Goal: Task Accomplishment & Management: Complete application form

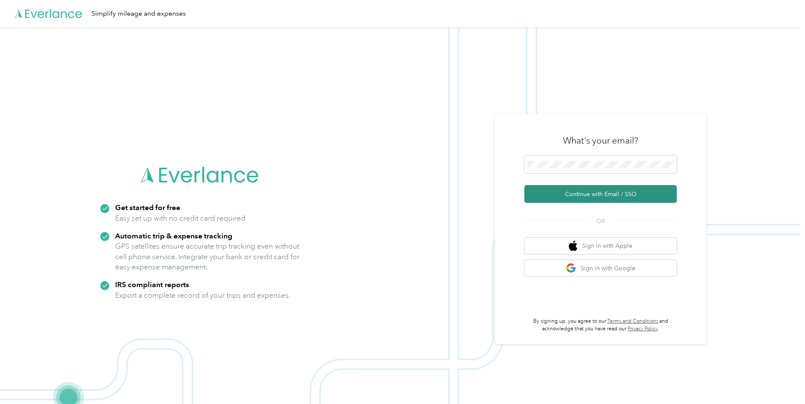
click at [578, 194] on button "Continue with Email / SSO" at bounding box center [600, 194] width 152 height 18
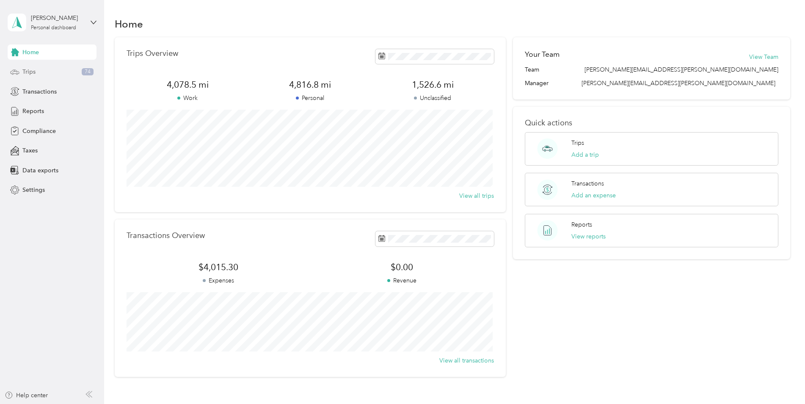
click at [74, 72] on div "Trips 74" at bounding box center [52, 71] width 89 height 15
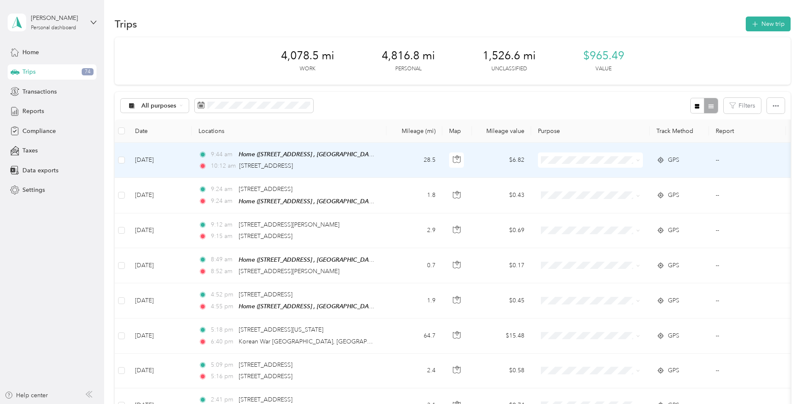
click at [570, 174] on span "Convergint Technologies" at bounding box center [597, 171] width 78 height 9
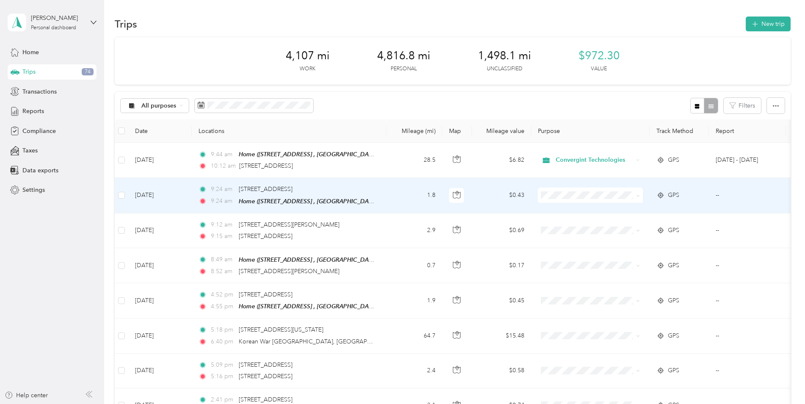
click at [574, 226] on li "Personal" at bounding box center [590, 223] width 105 height 15
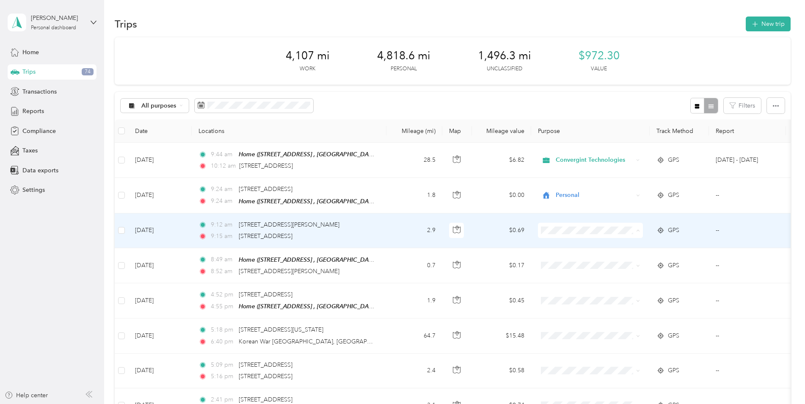
click at [567, 258] on span "Personal" at bounding box center [597, 260] width 78 height 9
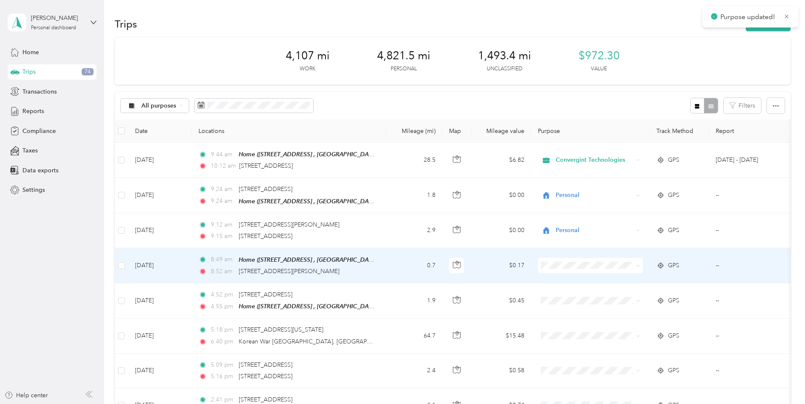
click at [572, 294] on span "Personal" at bounding box center [597, 290] width 78 height 9
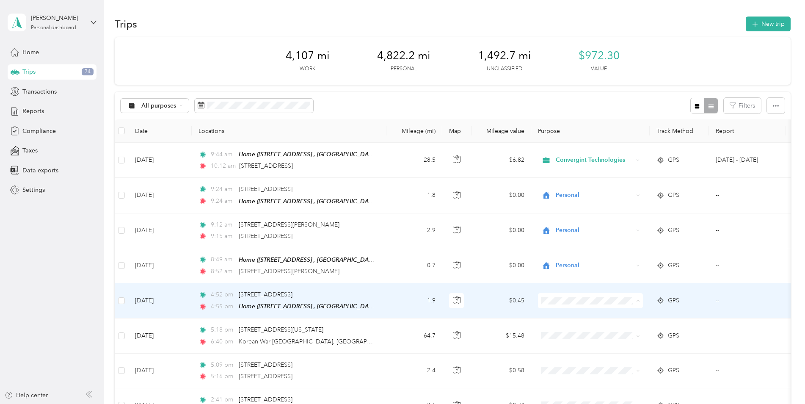
click at [574, 333] on body "Purpose updated! [PERSON_NAME] Personal dashboard Home Trips 74 Transactions Re…" at bounding box center [400, 202] width 800 height 404
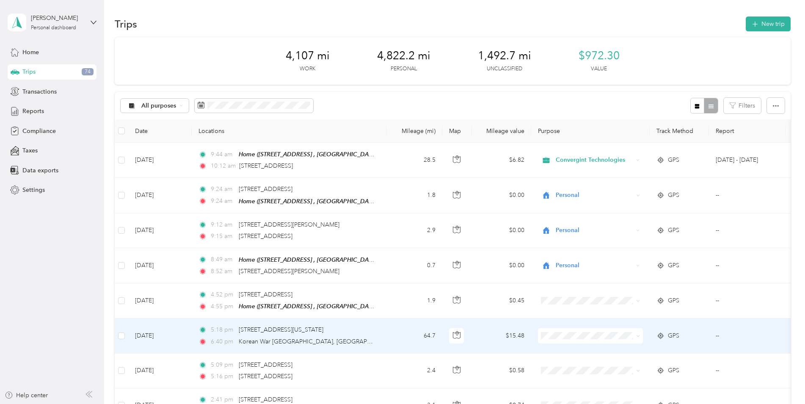
click at [572, 363] on span "Personal" at bounding box center [597, 364] width 78 height 9
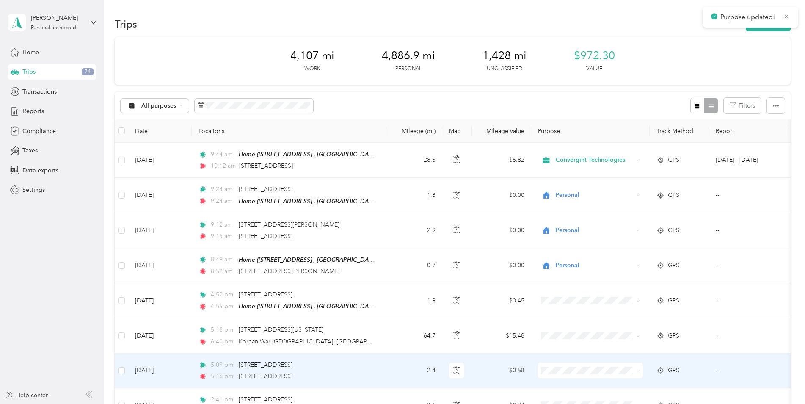
click at [568, 374] on span at bounding box center [590, 370] width 105 height 15
click at [577, 354] on li "Personal" at bounding box center [590, 352] width 105 height 15
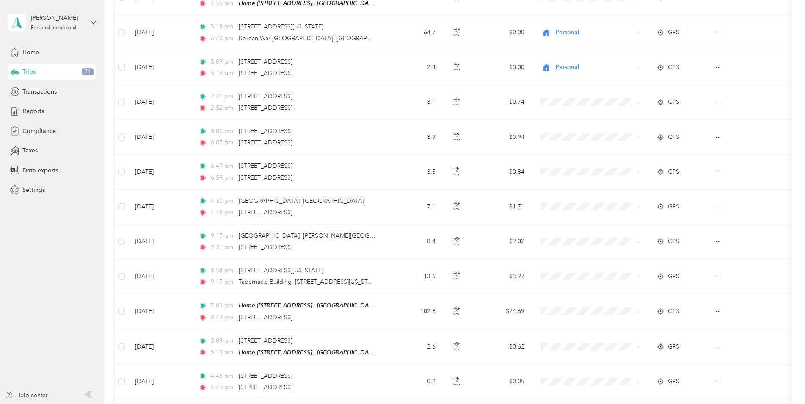
scroll to position [309, 0]
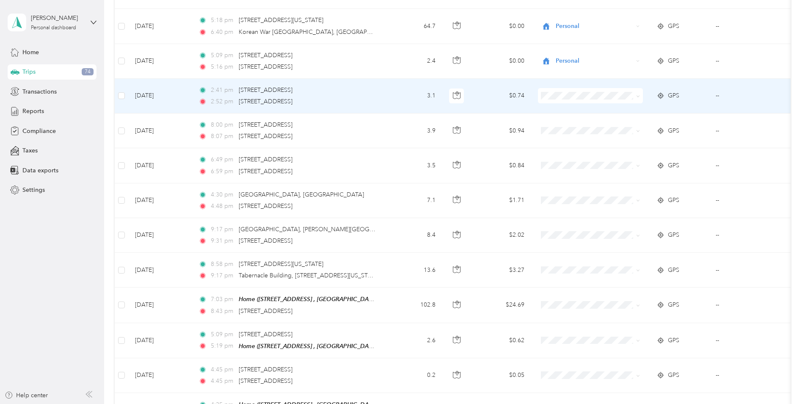
click at [580, 124] on span "Personal" at bounding box center [597, 120] width 78 height 9
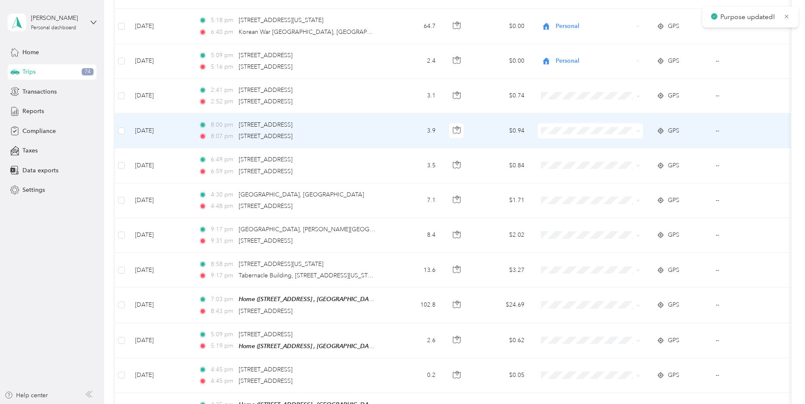
click at [567, 158] on span "Personal" at bounding box center [597, 159] width 78 height 9
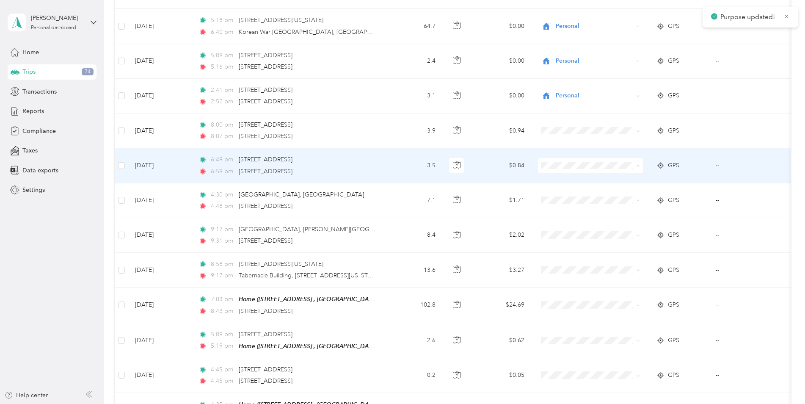
click at [567, 192] on span "Personal" at bounding box center [597, 194] width 78 height 9
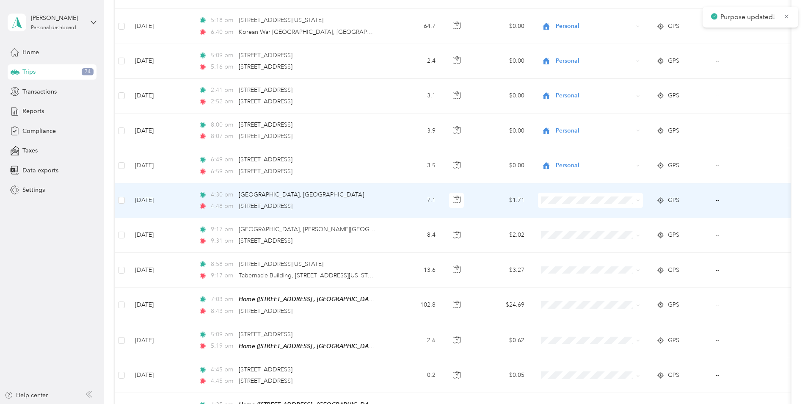
click at [564, 228] on span "Personal" at bounding box center [597, 225] width 78 height 9
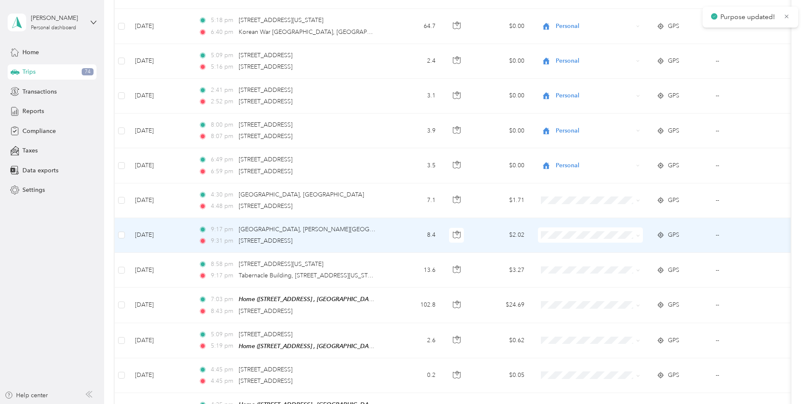
click at [562, 246] on td at bounding box center [590, 235] width 118 height 35
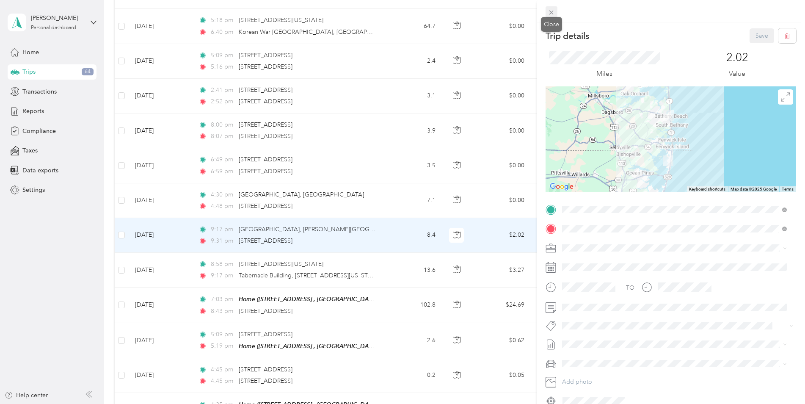
click at [550, 11] on icon at bounding box center [550, 12] width 7 height 7
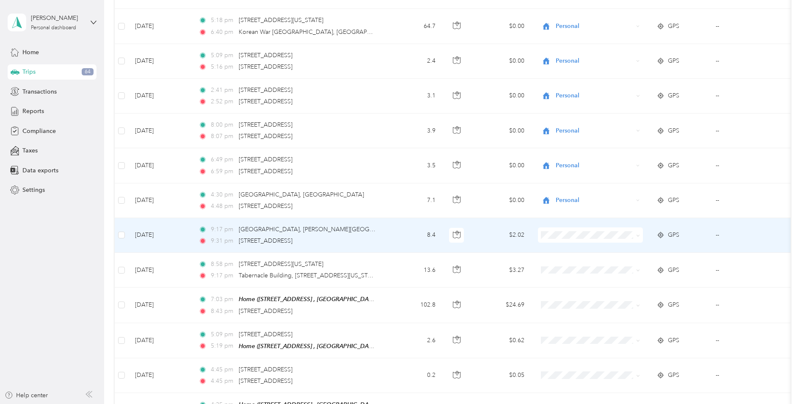
click at [557, 265] on li "Personal" at bounding box center [590, 263] width 105 height 15
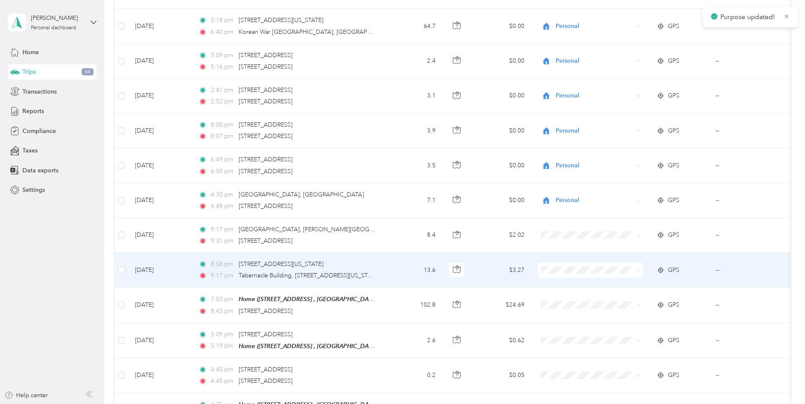
click at [555, 297] on span "Personal" at bounding box center [590, 296] width 93 height 9
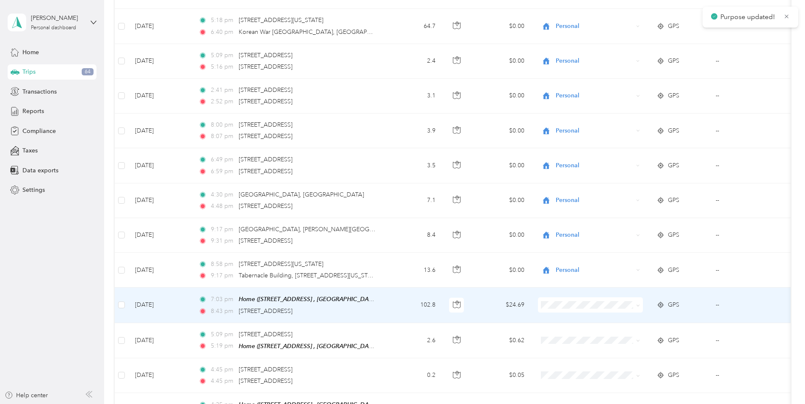
click at [561, 330] on span "Personal" at bounding box center [597, 333] width 78 height 9
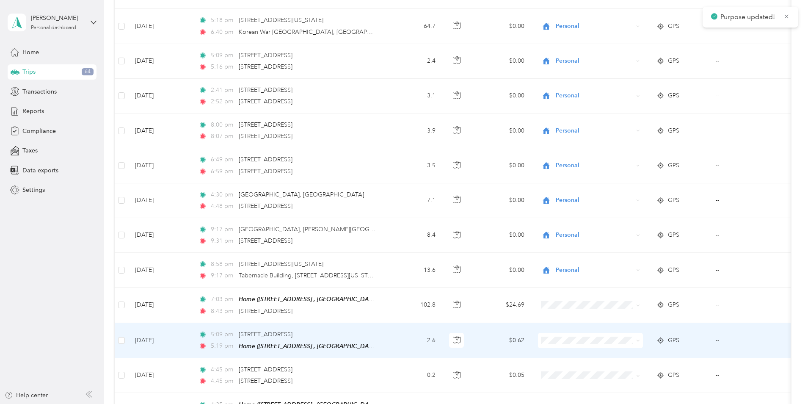
click at [562, 342] on span at bounding box center [590, 340] width 105 height 15
click at [577, 368] on li "Personal" at bounding box center [590, 368] width 105 height 15
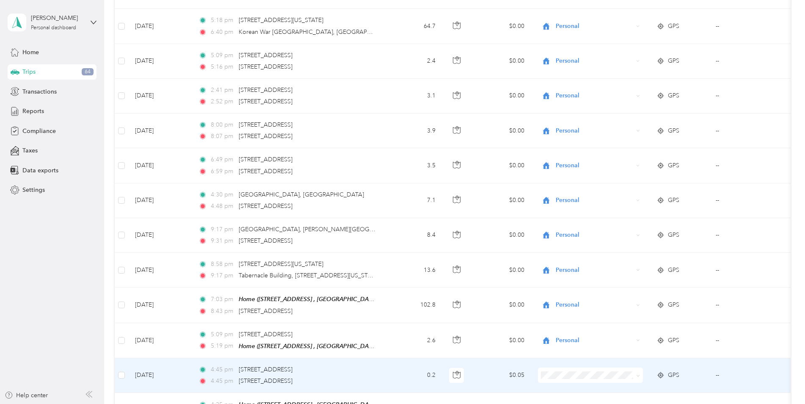
click at [569, 358] on li "Personal" at bounding box center [590, 353] width 105 height 15
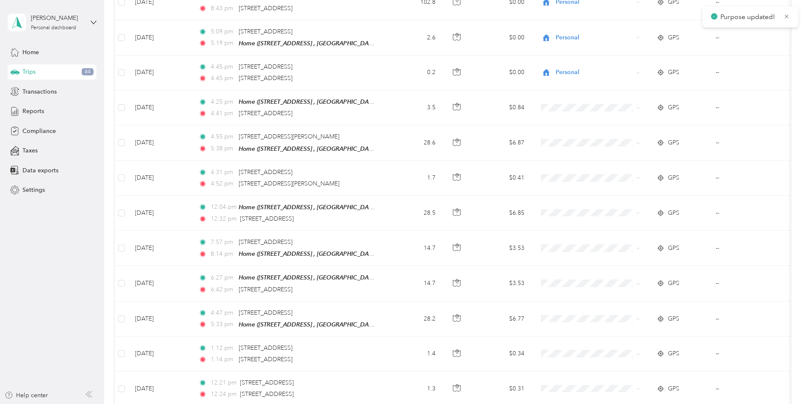
scroll to position [614, 0]
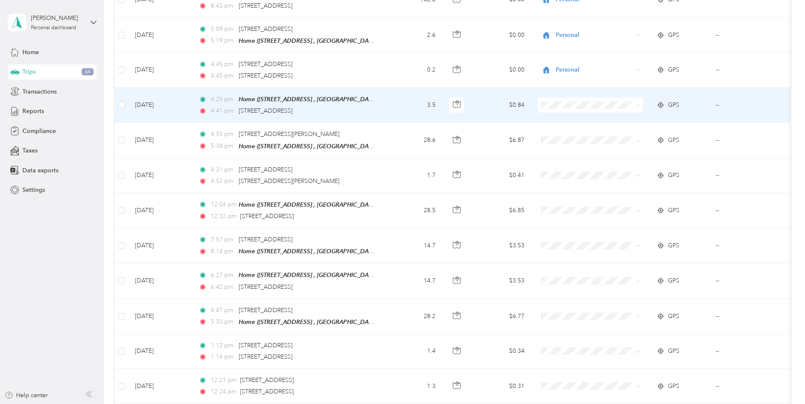
click at [557, 106] on span at bounding box center [590, 104] width 105 height 15
click at [565, 132] on span "Personal" at bounding box center [597, 133] width 78 height 9
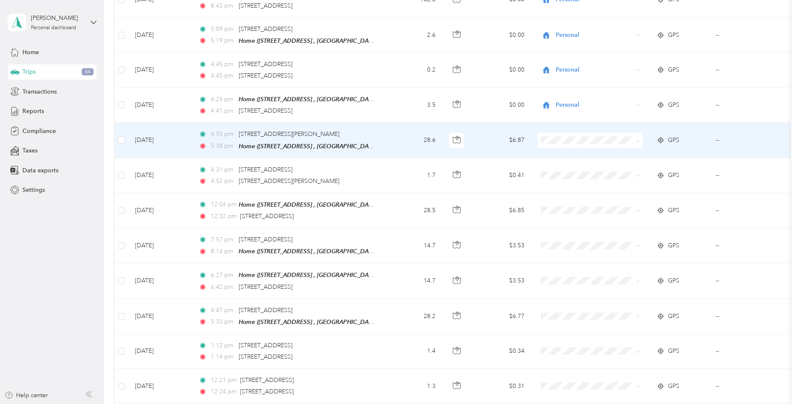
click at [570, 152] on span "Convergint Technologies" at bounding box center [597, 152] width 78 height 9
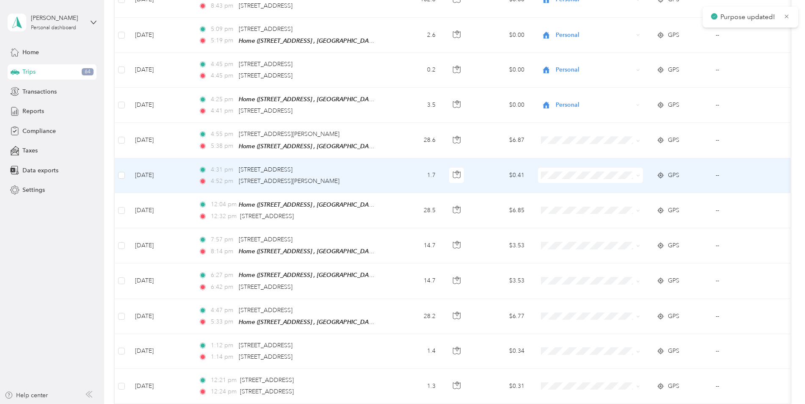
click at [567, 189] on li "Convergint Technologies" at bounding box center [590, 183] width 105 height 15
click at [576, 202] on span "Personal" at bounding box center [597, 199] width 78 height 9
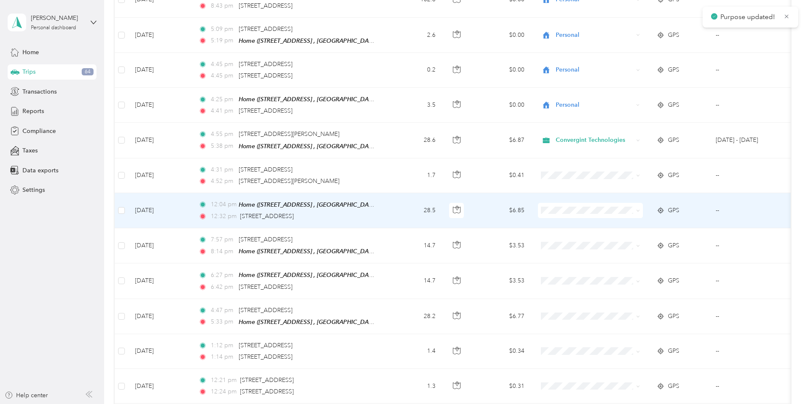
click at [571, 223] on li "Convergint Technologies" at bounding box center [590, 217] width 105 height 15
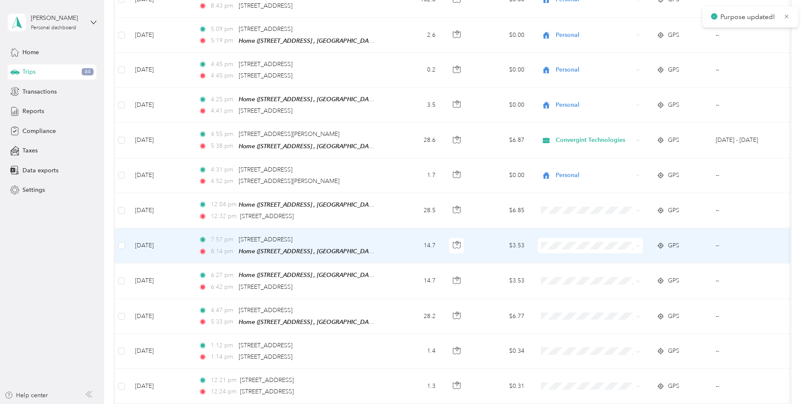
click at [565, 270] on span "Personal" at bounding box center [597, 271] width 78 height 9
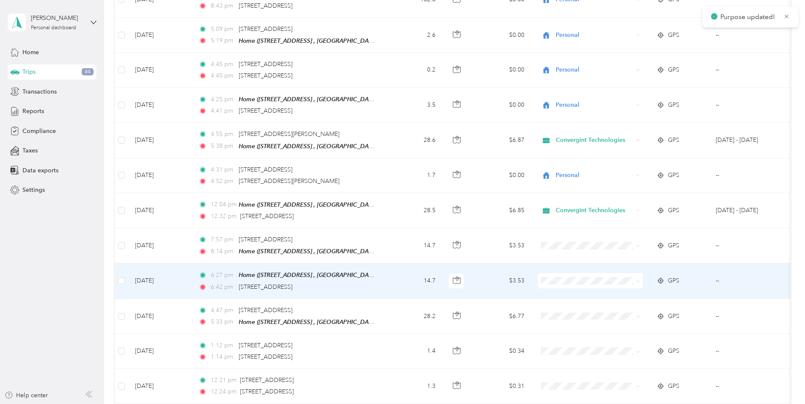
click at [566, 304] on span "Personal" at bounding box center [597, 306] width 78 height 9
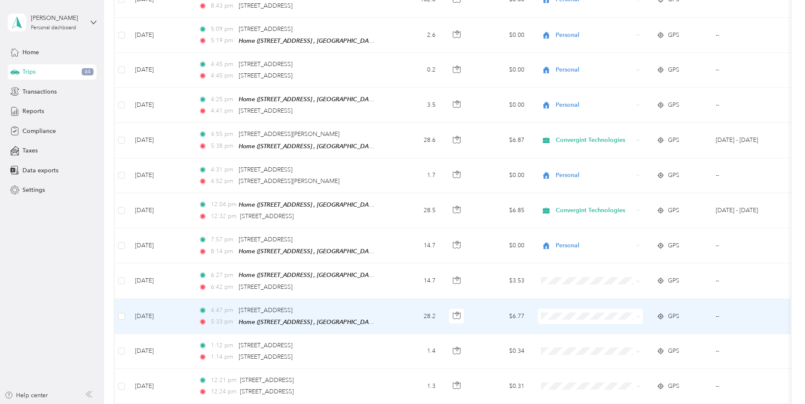
click at [561, 329] on li "Convergint Technologies" at bounding box center [590, 324] width 105 height 15
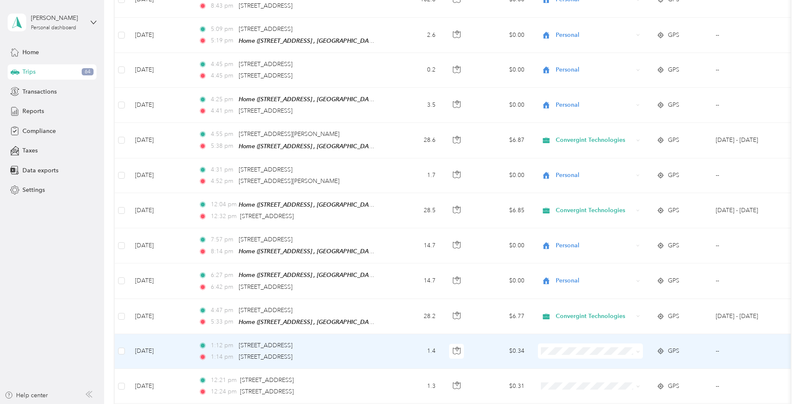
click at [562, 378] on li "Personal" at bounding box center [590, 376] width 105 height 15
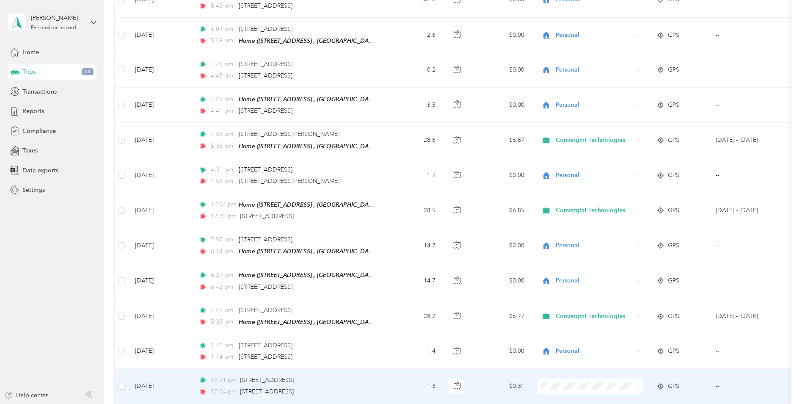
click at [574, 368] on body "Purpose updated! [PERSON_NAME] Personal dashboard Home Trips 64 Transactions Re…" at bounding box center [400, 202] width 800 height 404
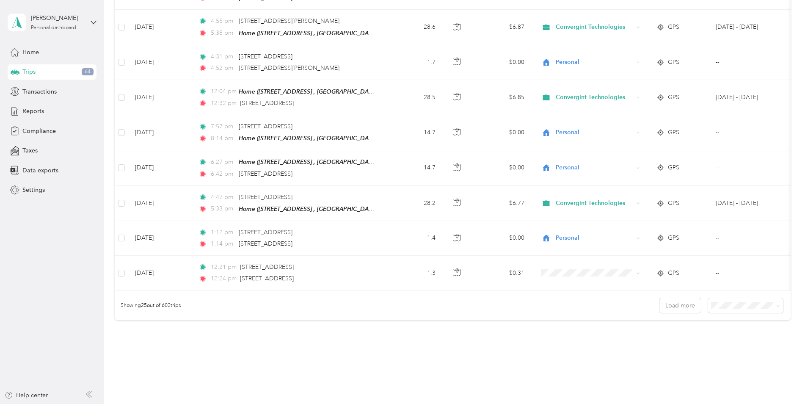
scroll to position [739, 0]
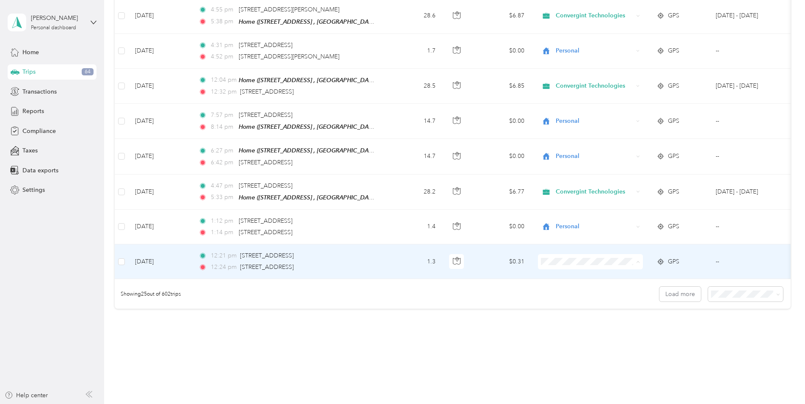
click at [592, 283] on span "Personal" at bounding box center [597, 287] width 78 height 9
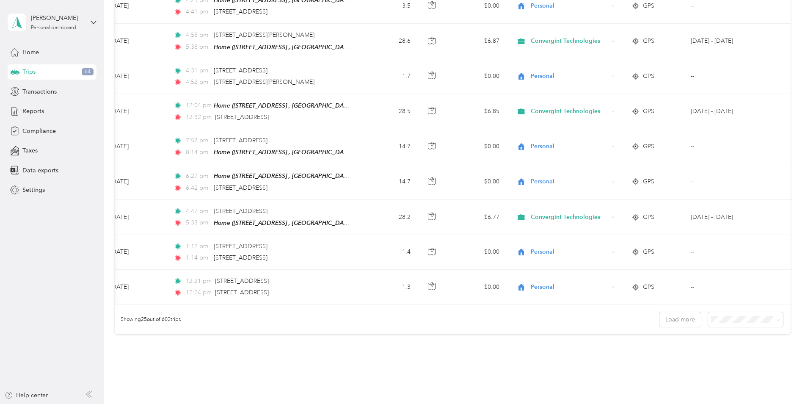
scroll to position [0, 0]
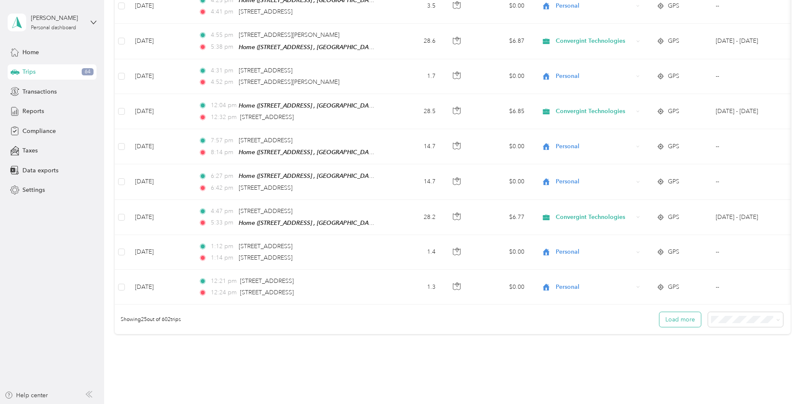
click at [686, 321] on button "Load more" at bounding box center [679, 319] width 41 height 15
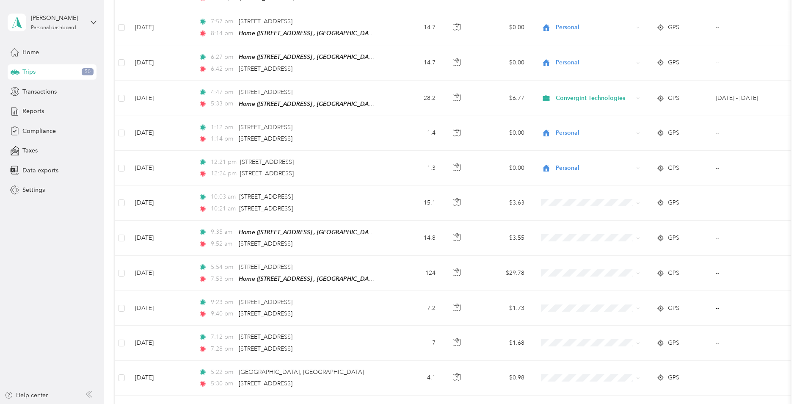
scroll to position [863, 0]
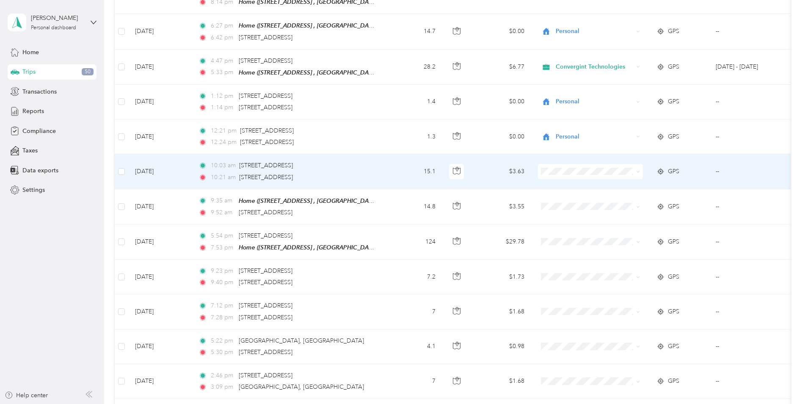
click at [569, 195] on span "Personal" at bounding box center [597, 196] width 78 height 9
click at [572, 182] on li "Convergint Technologies" at bounding box center [590, 182] width 105 height 15
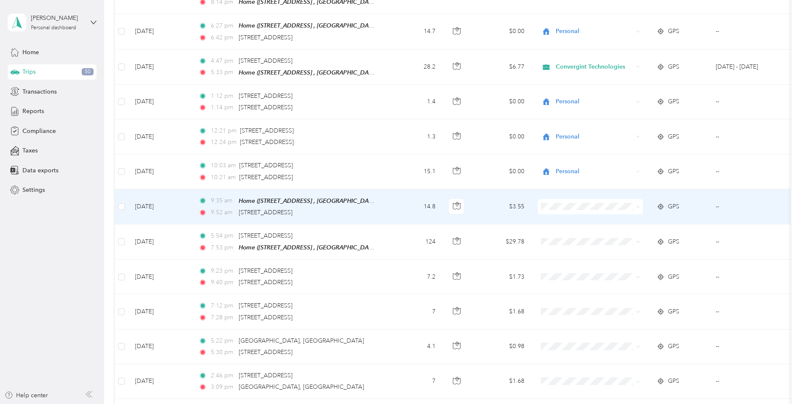
click at [572, 230] on span "Personal" at bounding box center [597, 229] width 78 height 9
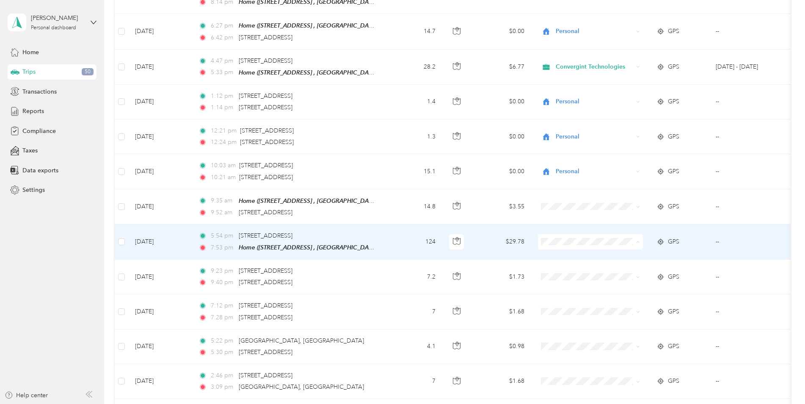
click at [568, 269] on li "Personal" at bounding box center [590, 266] width 105 height 15
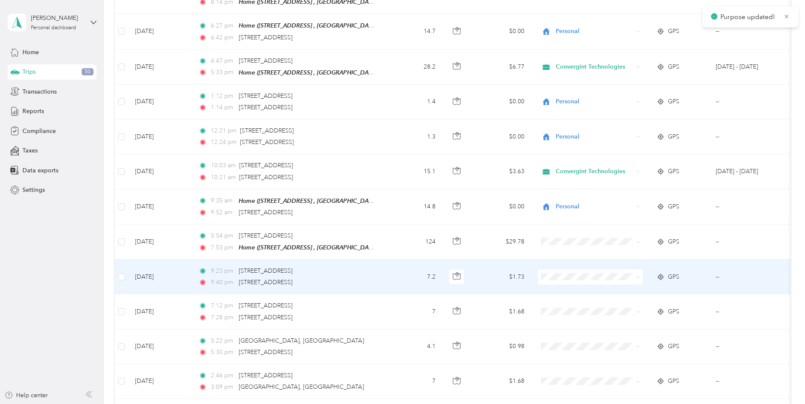
click at [571, 304] on li "Personal" at bounding box center [590, 298] width 105 height 15
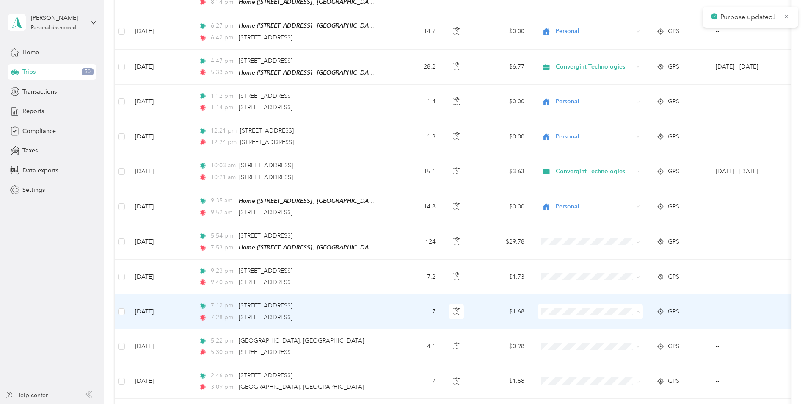
click at [569, 337] on li "Personal" at bounding box center [590, 336] width 105 height 15
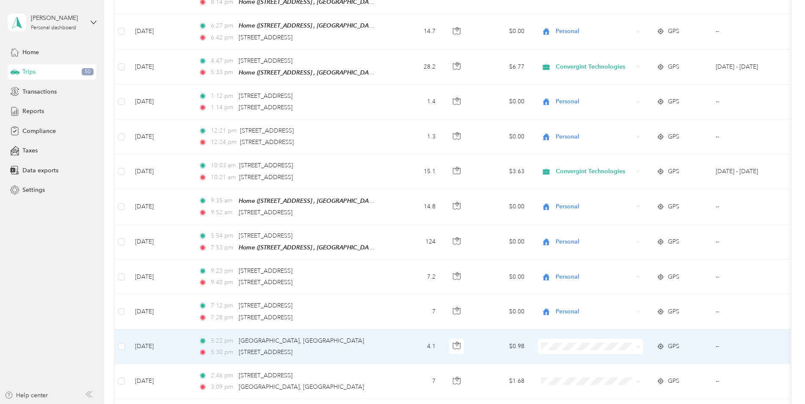
click at [570, 371] on li "Personal" at bounding box center [590, 370] width 105 height 15
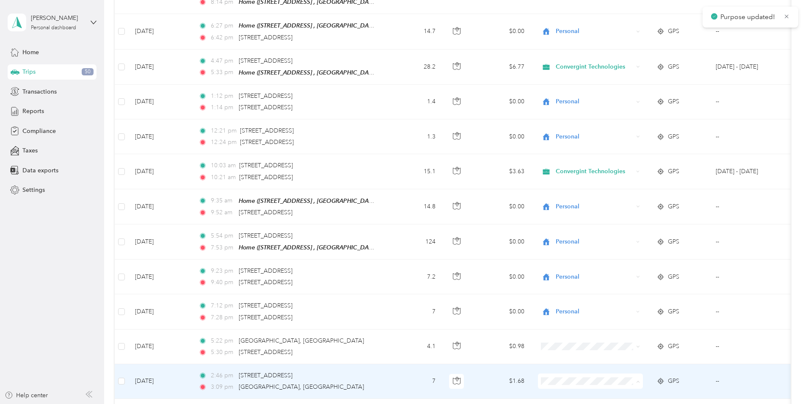
click at [562, 363] on body "Purpose updated! [PERSON_NAME] Personal dashboard Home Trips 50 Transactions Re…" at bounding box center [400, 202] width 800 height 404
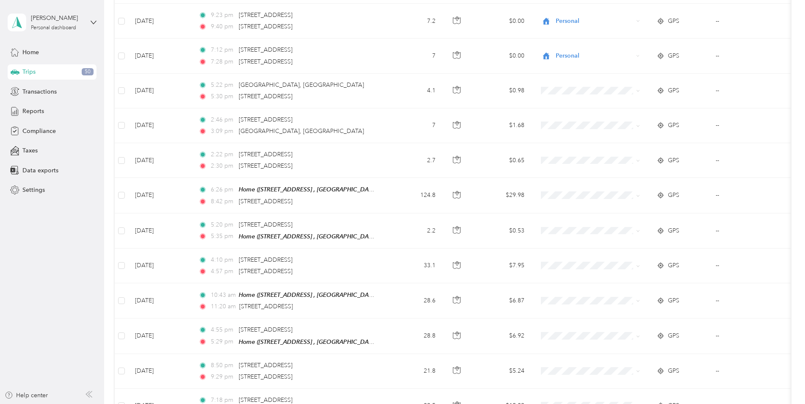
scroll to position [1135, 0]
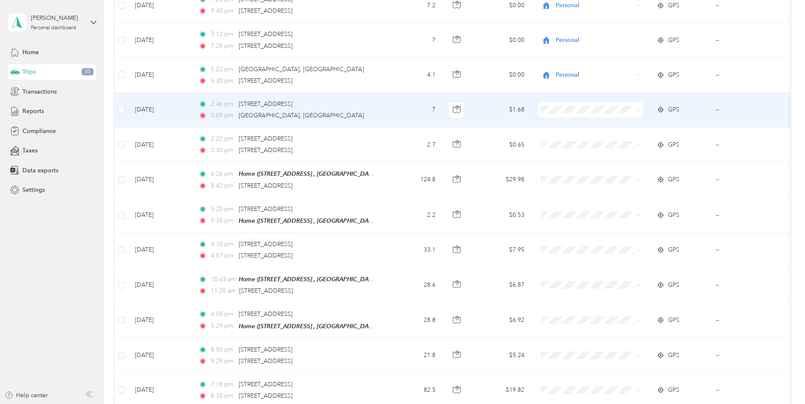
click at [563, 134] on span "Personal" at bounding box center [597, 133] width 78 height 9
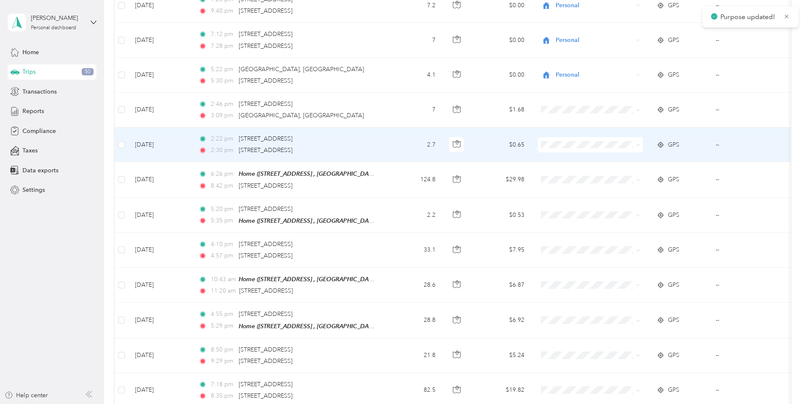
click at [561, 169] on li "Personal" at bounding box center [590, 164] width 105 height 15
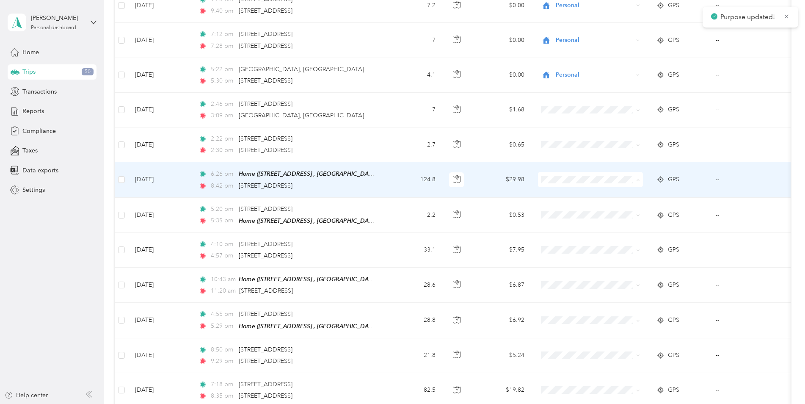
click at [561, 201] on span "Personal" at bounding box center [597, 204] width 78 height 9
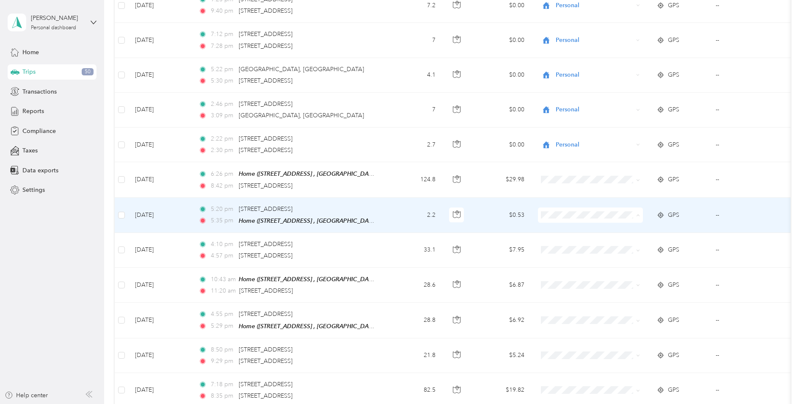
click at [577, 239] on span "Personal" at bounding box center [597, 238] width 78 height 9
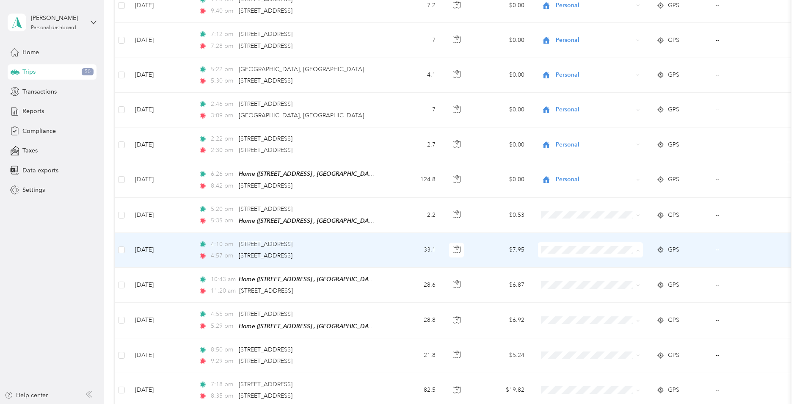
click at [577, 258] on span "Convergint Technologies" at bounding box center [597, 258] width 78 height 9
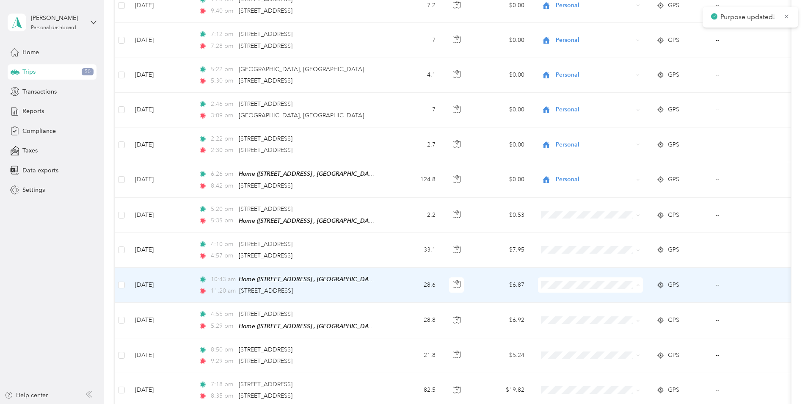
click at [571, 293] on span "Convergint Technologies" at bounding box center [597, 293] width 78 height 9
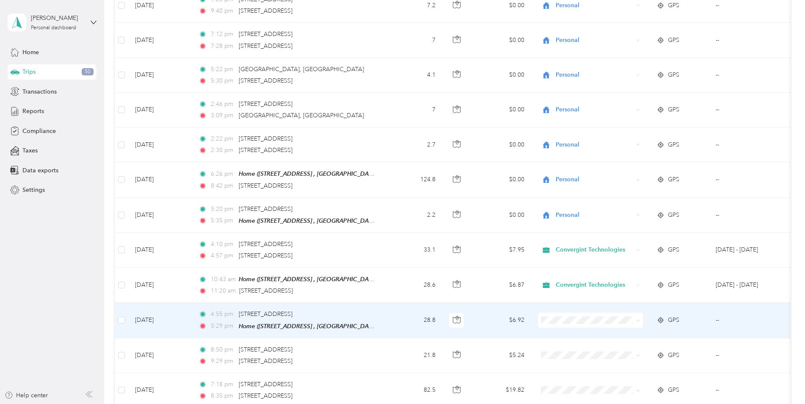
click at [572, 329] on li "Convergint Technologies" at bounding box center [590, 328] width 105 height 15
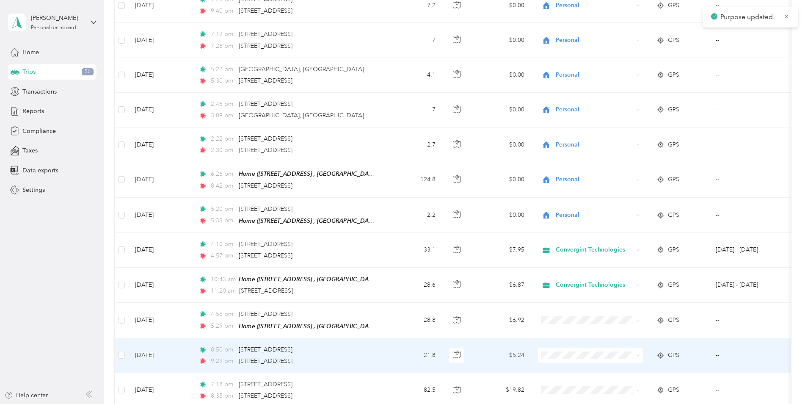
click at [568, 379] on span "Personal" at bounding box center [597, 378] width 78 height 9
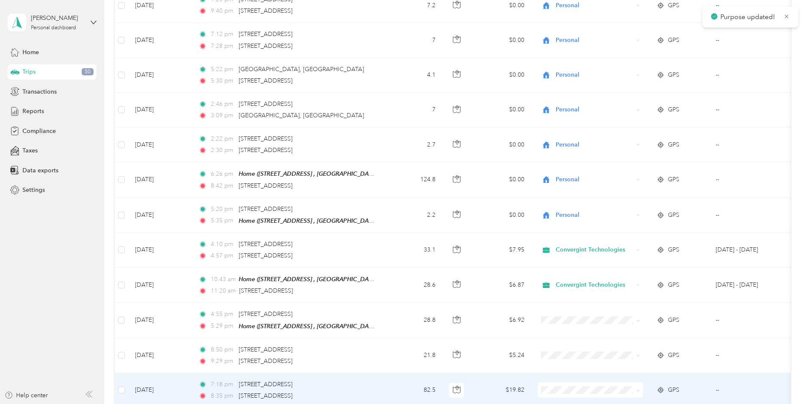
click at [572, 368] on li "Personal" at bounding box center [590, 366] width 105 height 15
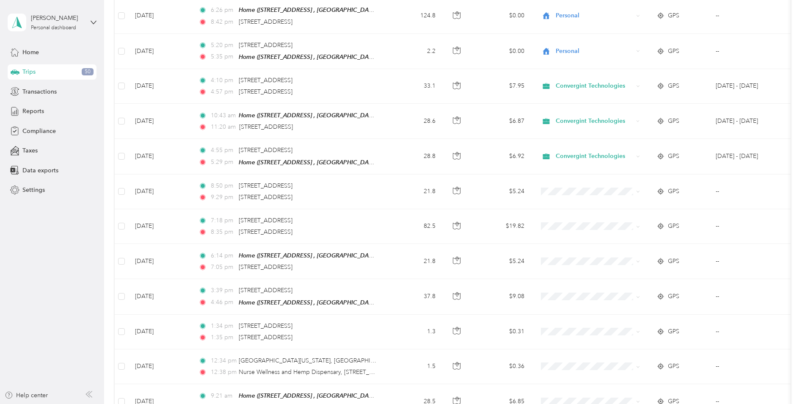
scroll to position [1332, 0]
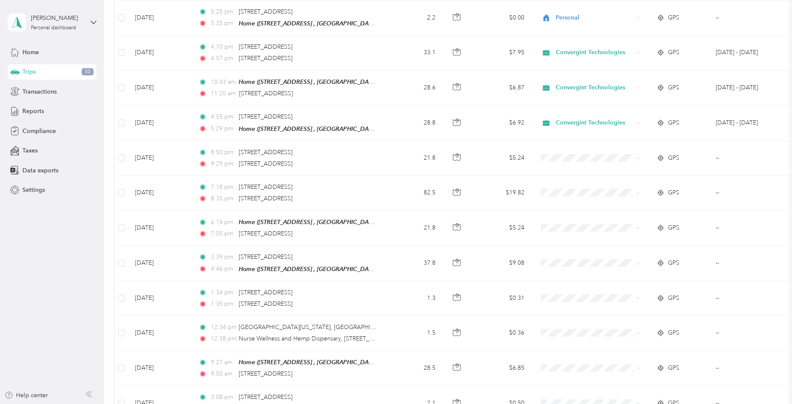
drag, startPoint x: 556, startPoint y: 154, endPoint x: 563, endPoint y: 180, distance: 26.6
click at [563, 180] on span "Personal" at bounding box center [597, 180] width 78 height 9
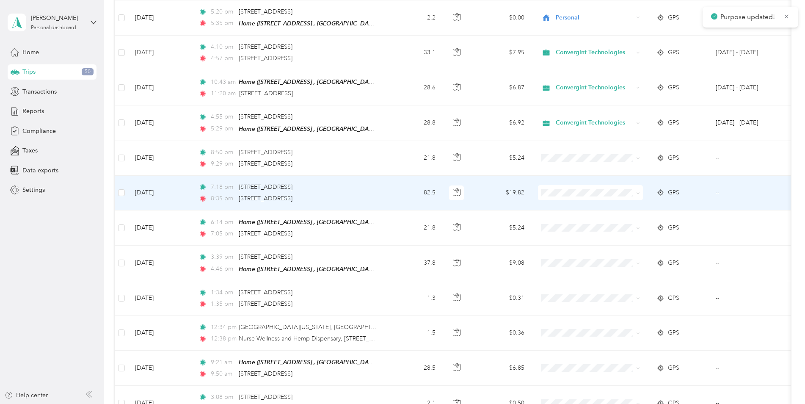
click at [563, 214] on span "Personal" at bounding box center [597, 211] width 78 height 9
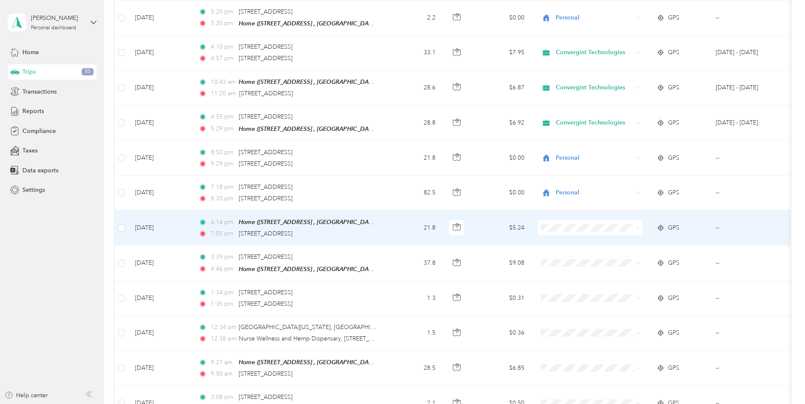
click at [567, 236] on li "Convergint Technologies" at bounding box center [590, 233] width 105 height 15
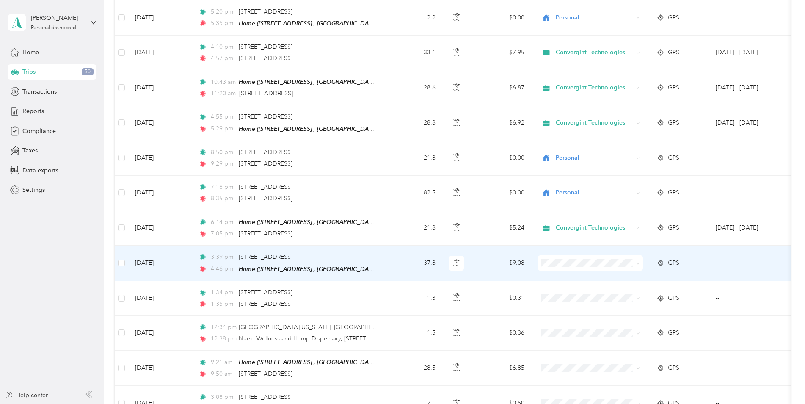
click at [571, 272] on li "Convergint Technologies" at bounding box center [590, 265] width 105 height 15
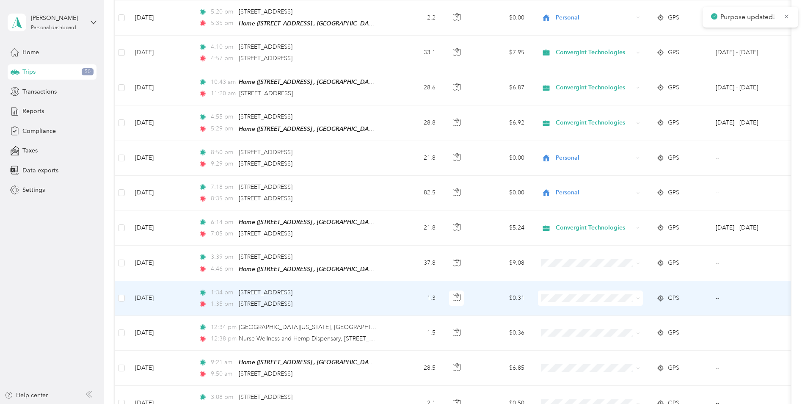
click at [572, 321] on li "Personal" at bounding box center [590, 318] width 105 height 15
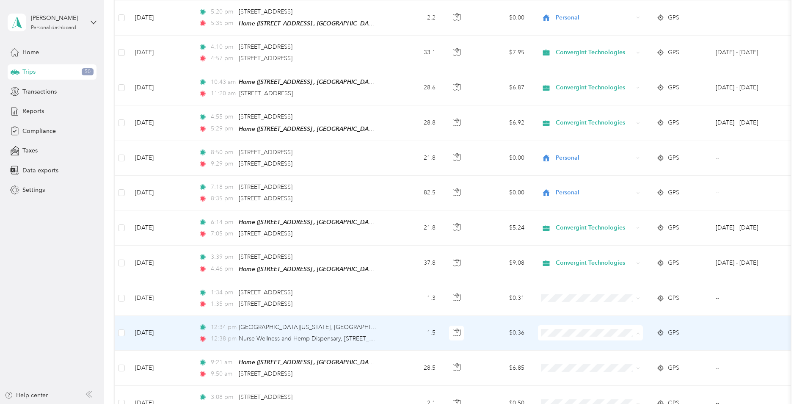
click at [566, 353] on span "Personal" at bounding box center [597, 354] width 78 height 9
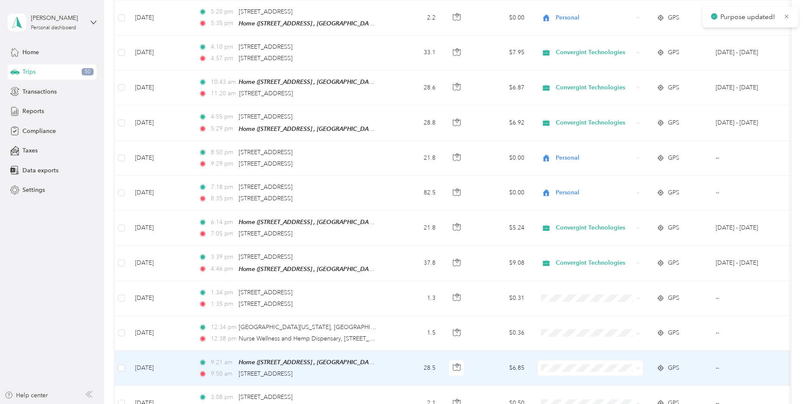
click at [563, 364] on span at bounding box center [590, 367] width 105 height 15
click at [568, 375] on span "Convergint Technologies" at bounding box center [597, 375] width 78 height 9
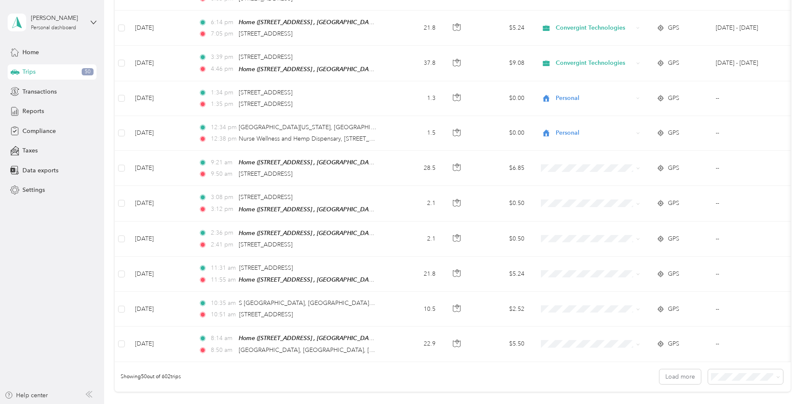
scroll to position [1534, 0]
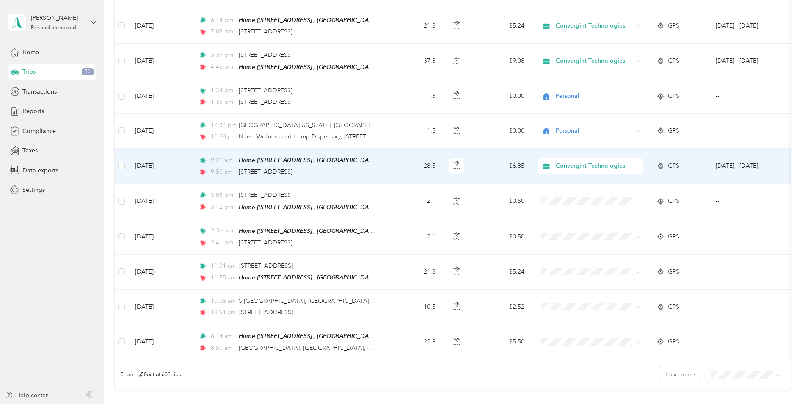
click at [557, 161] on span "Convergint Technologies" at bounding box center [593, 165] width 77 height 9
click at [553, 173] on span "Convergint Technologies" at bounding box center [586, 173] width 85 height 9
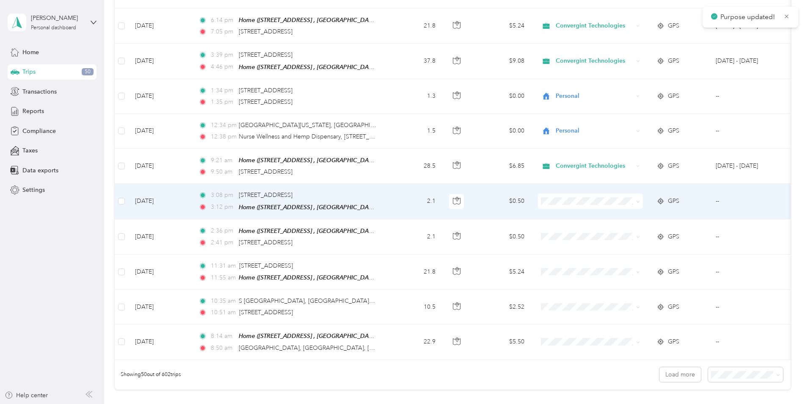
click at [565, 225] on li "Personal" at bounding box center [590, 221] width 105 height 15
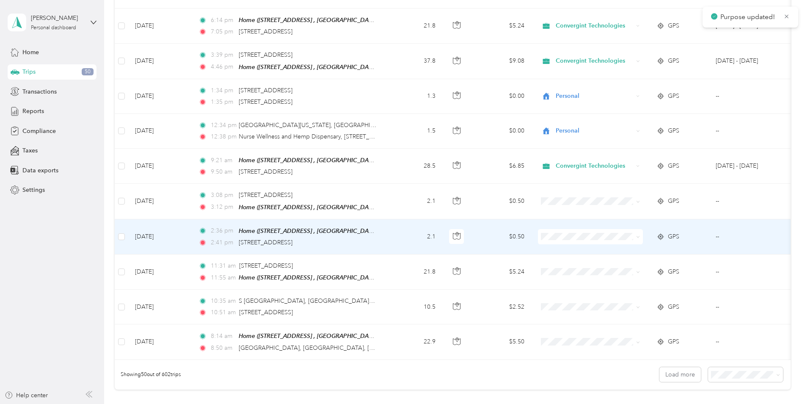
click at [569, 259] on li "Personal" at bounding box center [590, 255] width 105 height 15
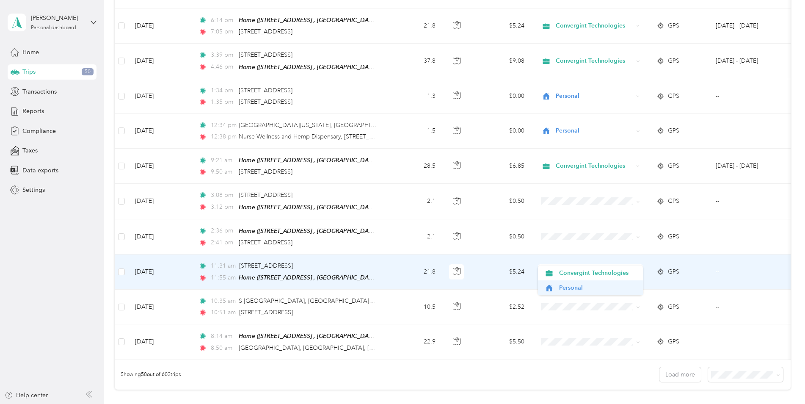
click at [568, 290] on span "Personal" at bounding box center [597, 287] width 78 height 9
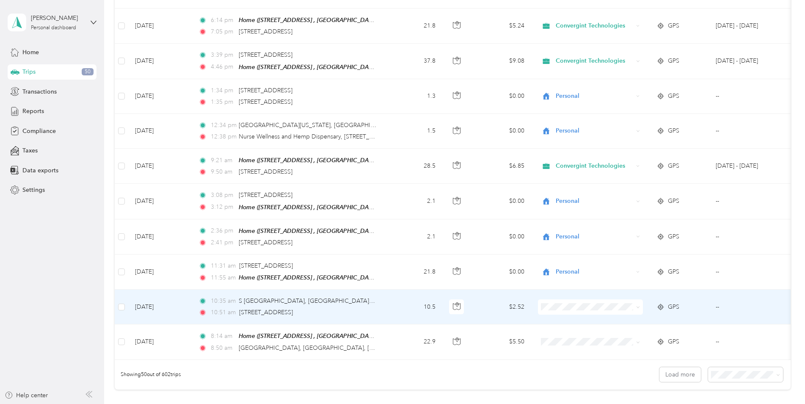
click at [570, 329] on li "Personal" at bounding box center [590, 322] width 105 height 15
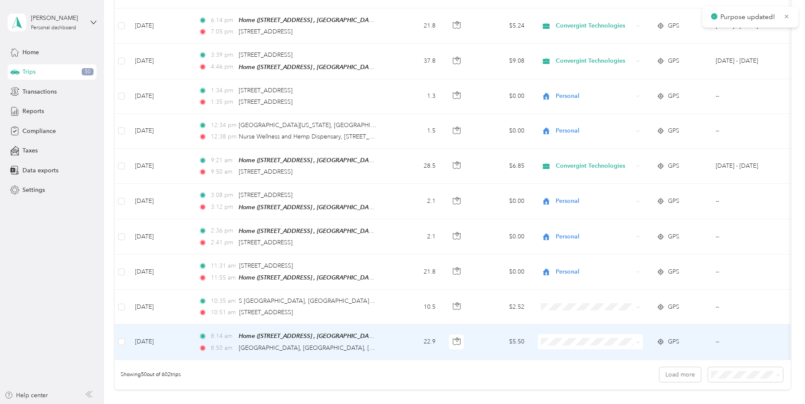
click at [568, 365] on body "Purpose updated! [PERSON_NAME] Personal dashboard Home Trips 50 Transactions Re…" at bounding box center [400, 202] width 800 height 404
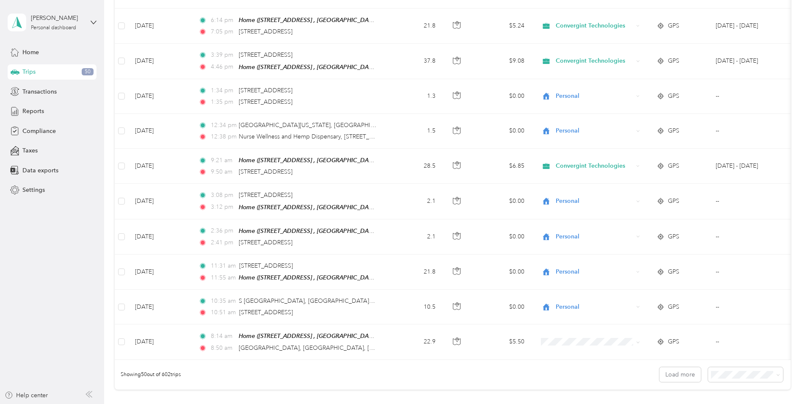
click at [734, 327] on li "25 per load" at bounding box center [743, 323] width 75 height 15
click at [688, 371] on button "Load more" at bounding box center [679, 374] width 41 height 15
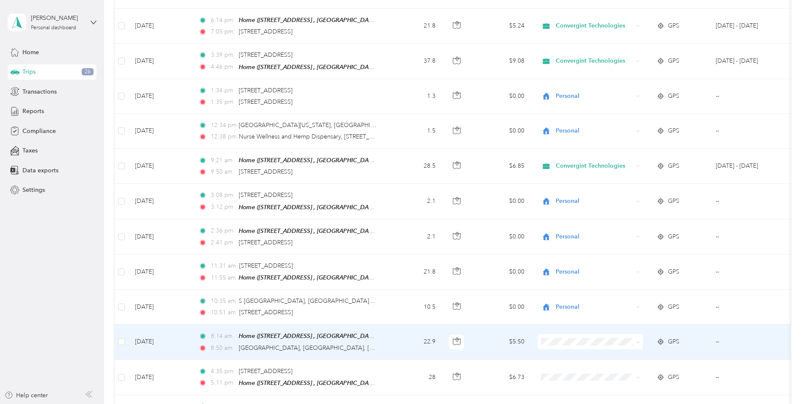
click at [570, 362] on li "Personal" at bounding box center [590, 357] width 105 height 15
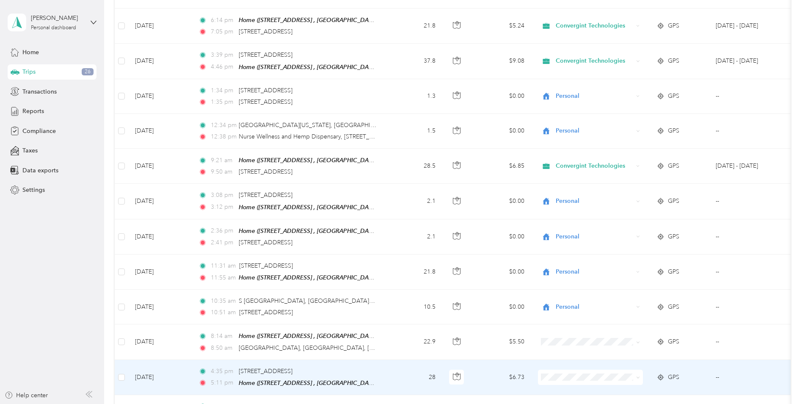
click at [582, 335] on span "Convergint Technologies" at bounding box center [597, 330] width 78 height 9
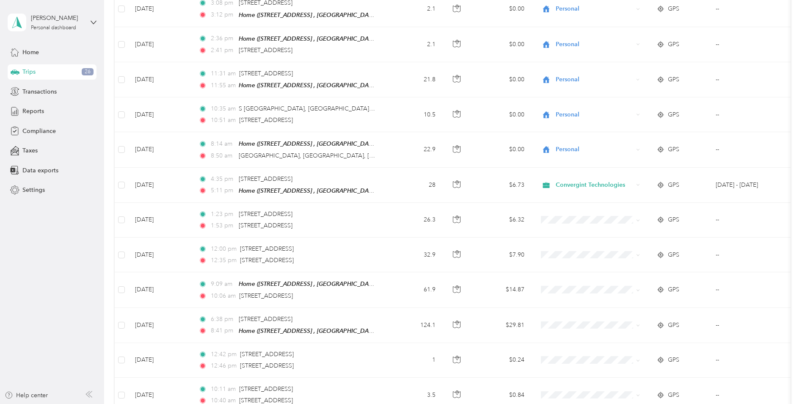
scroll to position [1751, 0]
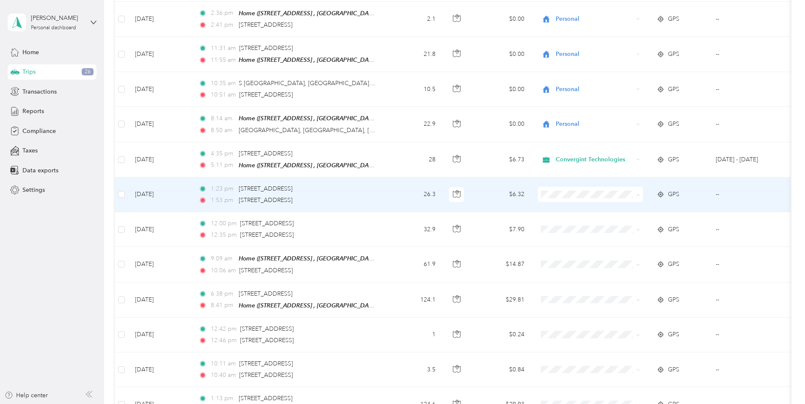
click at [571, 214] on span "Personal" at bounding box center [597, 213] width 78 height 9
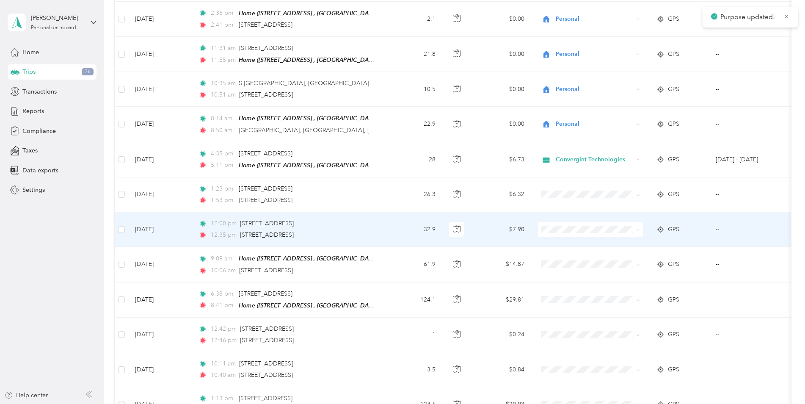
click at [577, 249] on li "Personal" at bounding box center [590, 247] width 105 height 15
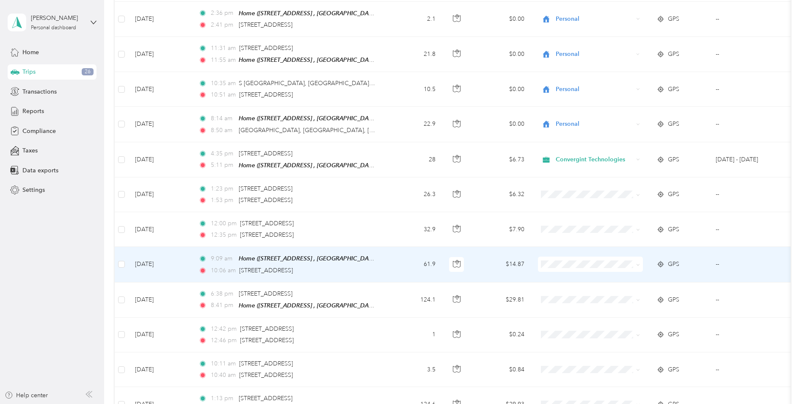
click at [571, 269] on li "Convergint Technologies" at bounding box center [590, 266] width 105 height 15
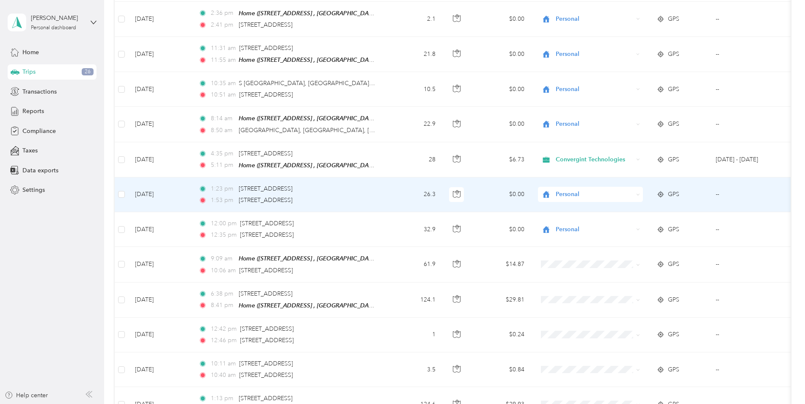
click at [578, 190] on span "Personal" at bounding box center [593, 194] width 77 height 9
click at [589, 201] on li "Convergint Technologies" at bounding box center [590, 194] width 105 height 15
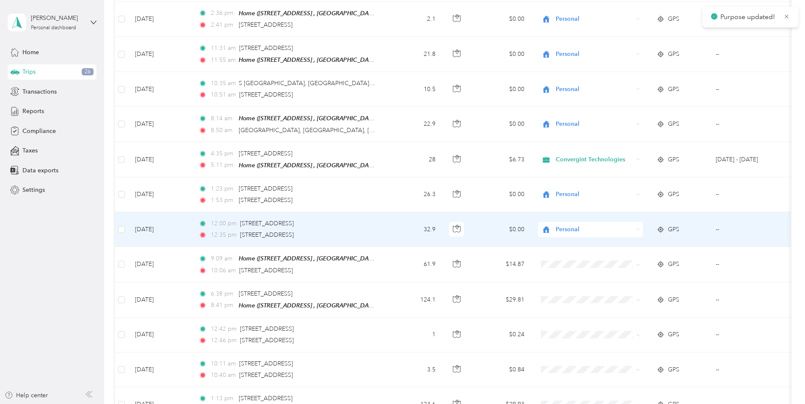
click at [563, 225] on span "Personal" at bounding box center [593, 229] width 77 height 9
click at [574, 236] on li "Convergint Technologies" at bounding box center [590, 233] width 105 height 15
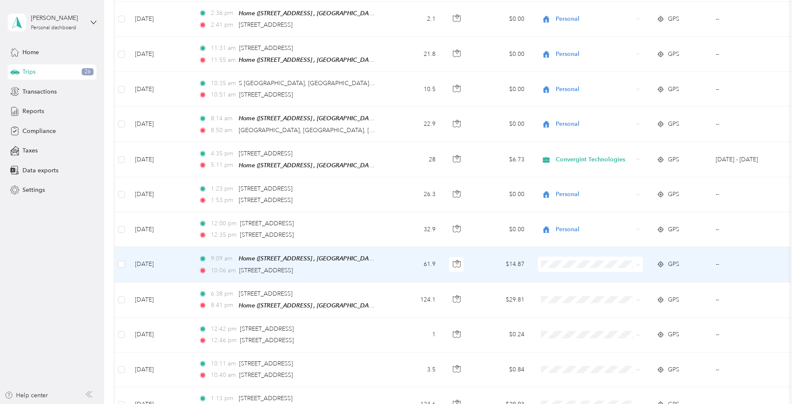
click at [580, 266] on span "Convergint Technologies" at bounding box center [597, 266] width 78 height 9
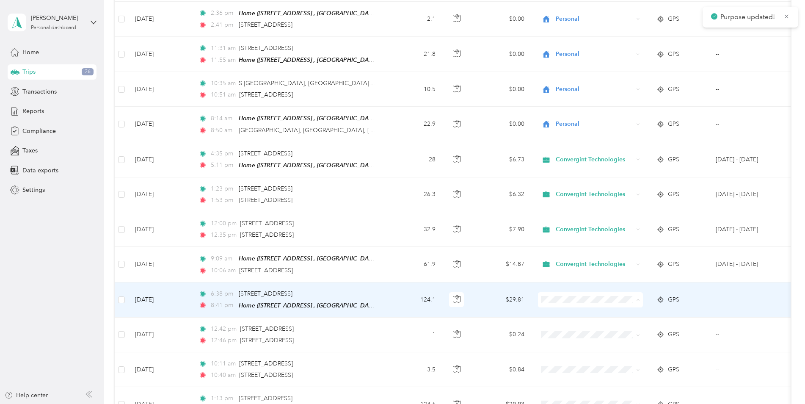
click at [575, 316] on span "Personal" at bounding box center [597, 318] width 78 height 9
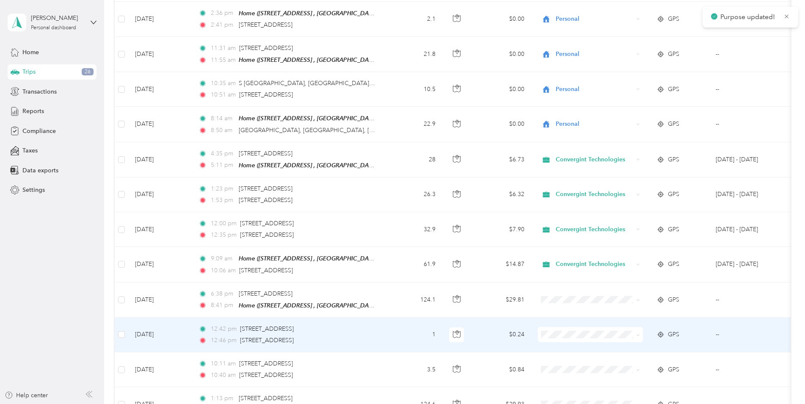
click at [570, 353] on span "Personal" at bounding box center [597, 349] width 78 height 9
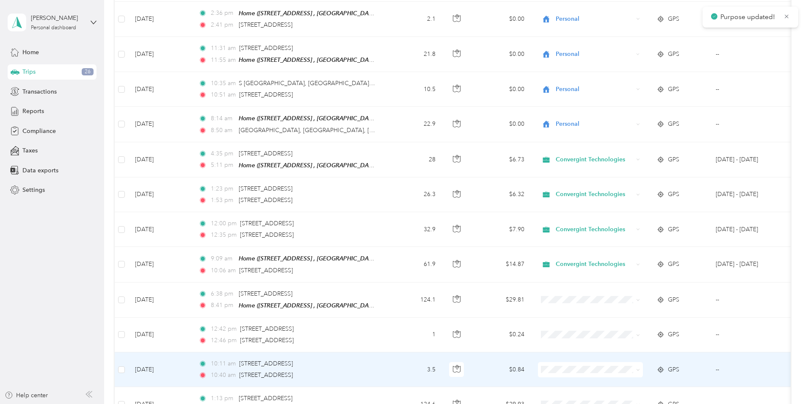
click at [574, 390] on li "Personal" at bounding box center [590, 384] width 105 height 15
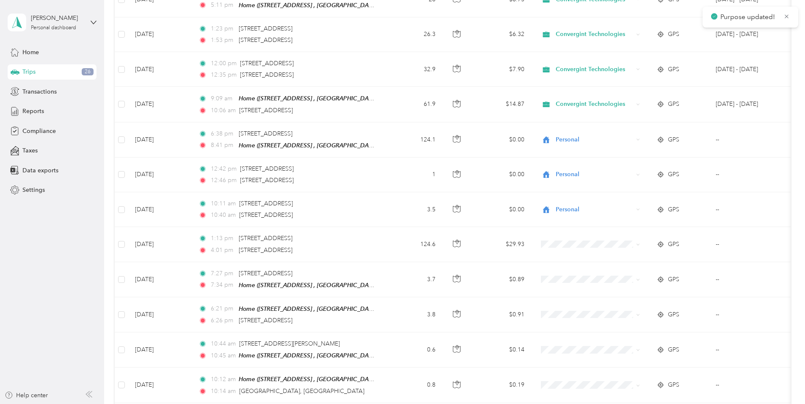
scroll to position [1949, 0]
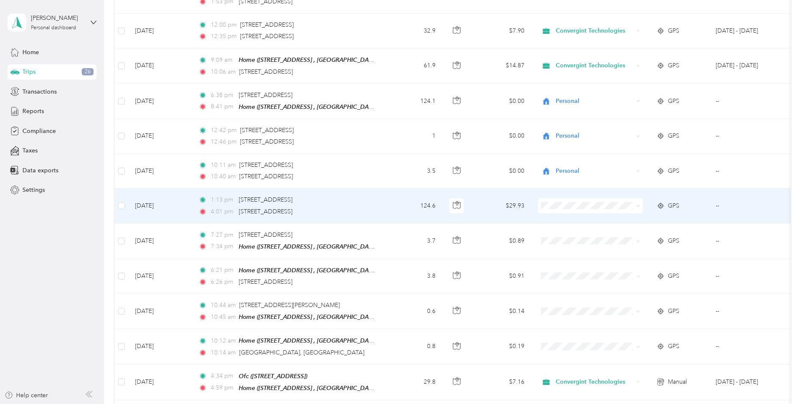
click at [567, 198] on span at bounding box center [590, 205] width 105 height 15
click at [568, 225] on span "Personal" at bounding box center [597, 224] width 78 height 9
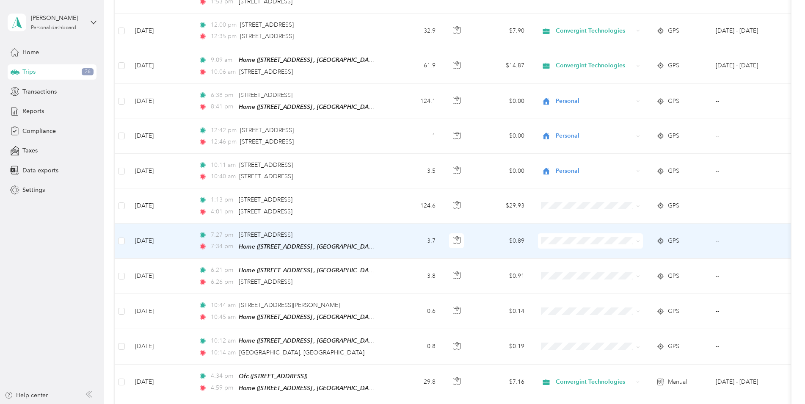
click at [574, 262] on li "Personal" at bounding box center [590, 258] width 105 height 15
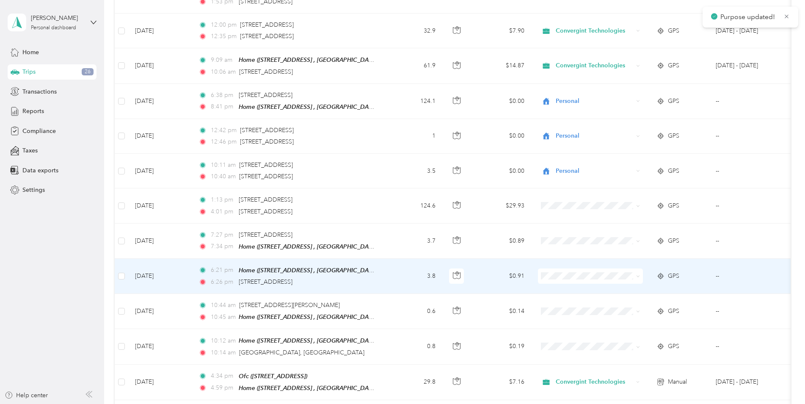
click at [568, 296] on li "Personal" at bounding box center [590, 290] width 105 height 15
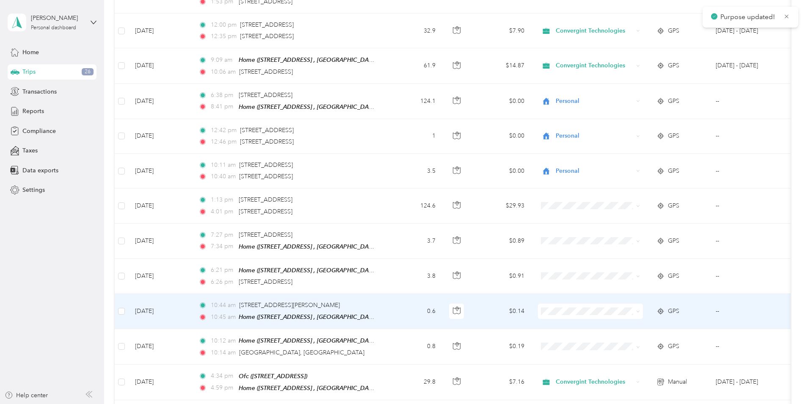
click at [566, 328] on span "Personal" at bounding box center [597, 323] width 78 height 9
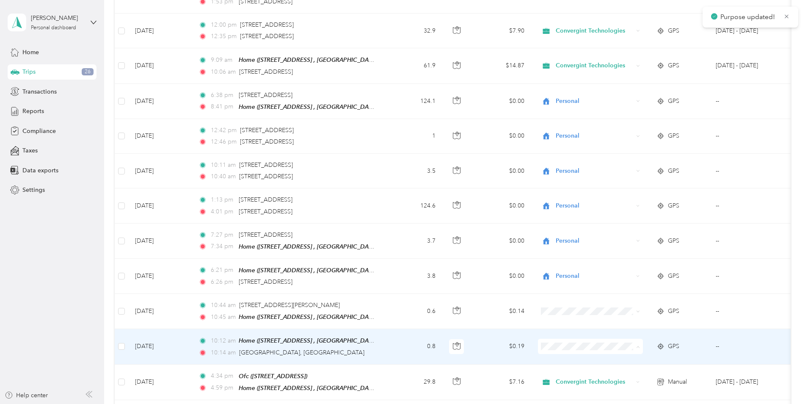
click at [566, 363] on span "Personal" at bounding box center [597, 363] width 78 height 9
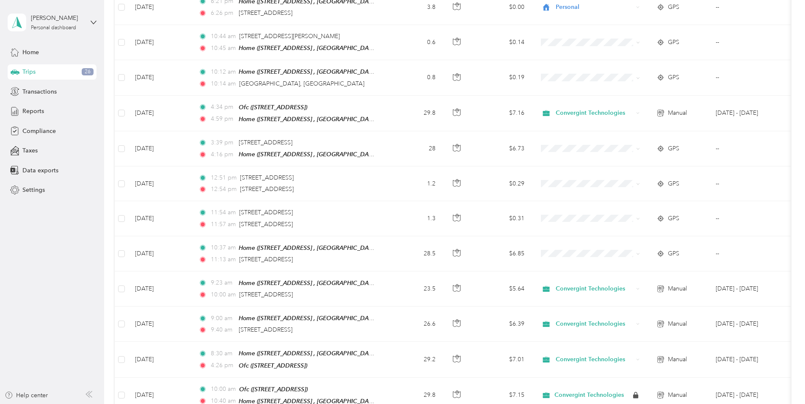
scroll to position [2228, 0]
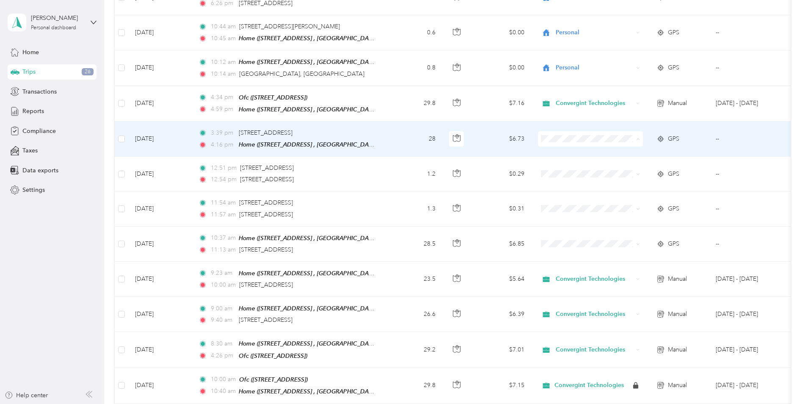
click at [565, 143] on ol "Convergint Technologies Personal" at bounding box center [590, 147] width 105 height 30
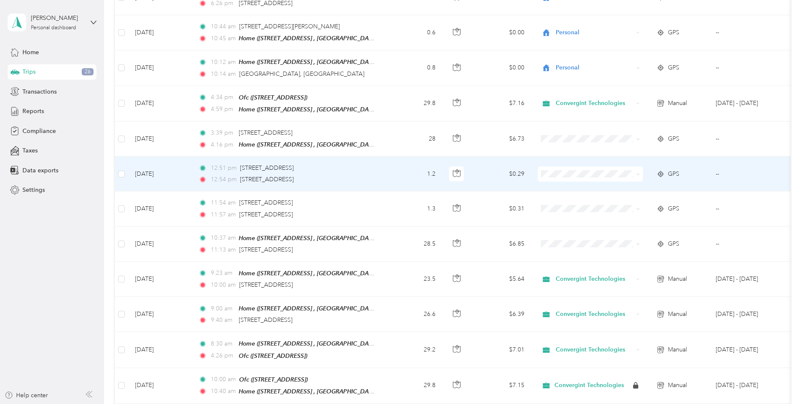
click at [567, 190] on span "Personal" at bounding box center [597, 186] width 78 height 9
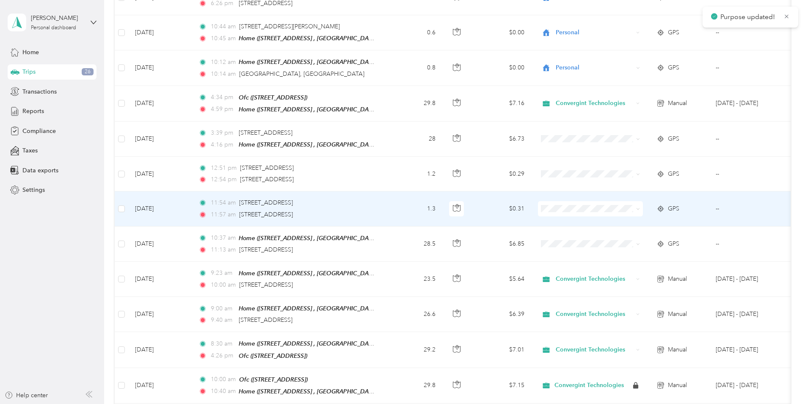
click at [572, 225] on span "Personal" at bounding box center [597, 223] width 78 height 9
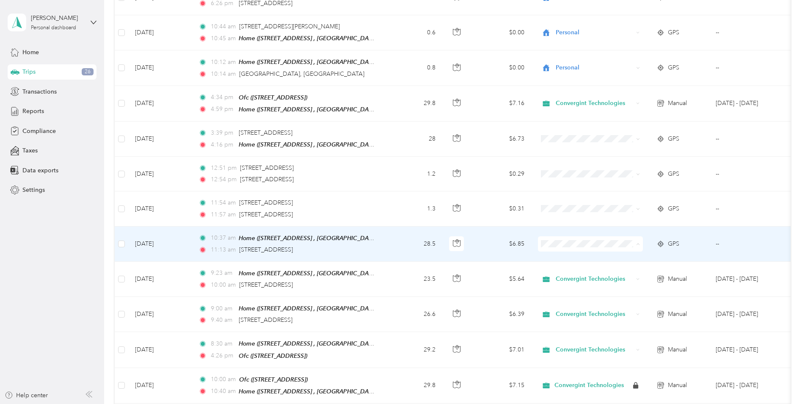
click at [578, 247] on ol "Convergint Technologies Personal" at bounding box center [590, 252] width 105 height 30
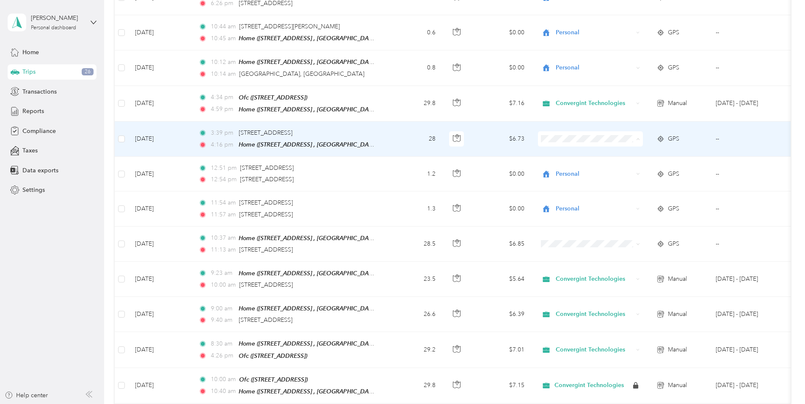
click at [570, 138] on span "Convergint Technologies" at bounding box center [597, 139] width 78 height 9
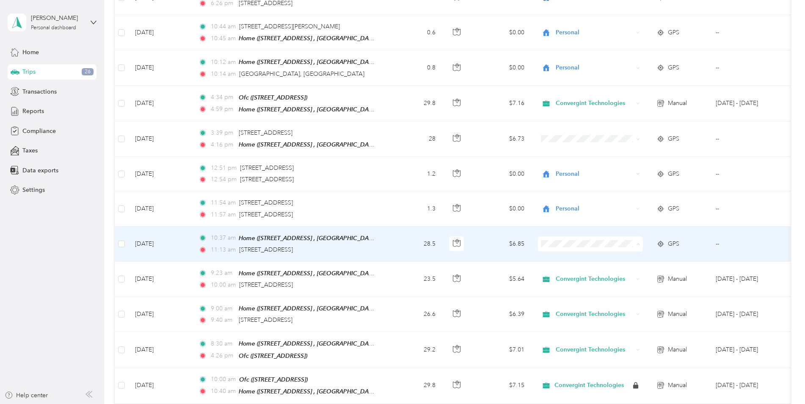
click at [563, 244] on span "Convergint Technologies" at bounding box center [597, 244] width 78 height 9
click at [578, 247] on li "Convergint Technologies" at bounding box center [590, 243] width 105 height 15
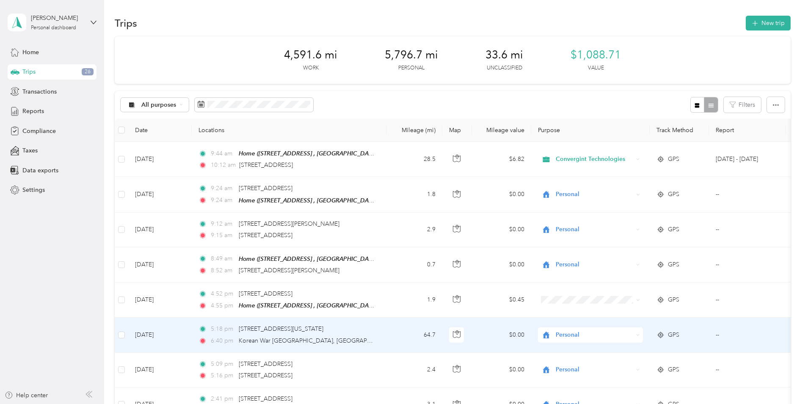
scroll to position [0, 0]
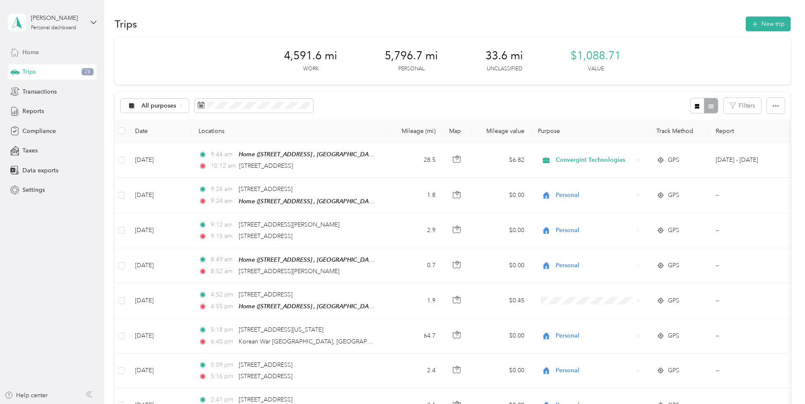
click at [32, 51] on span "Home" at bounding box center [30, 52] width 16 height 9
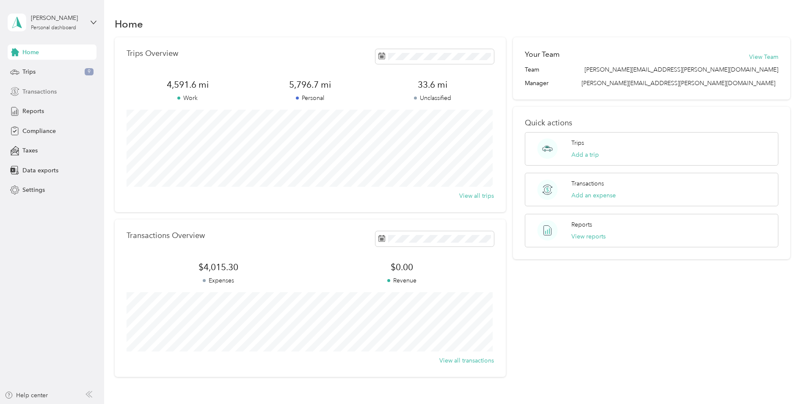
click at [37, 93] on span "Transactions" at bounding box center [39, 91] width 34 height 9
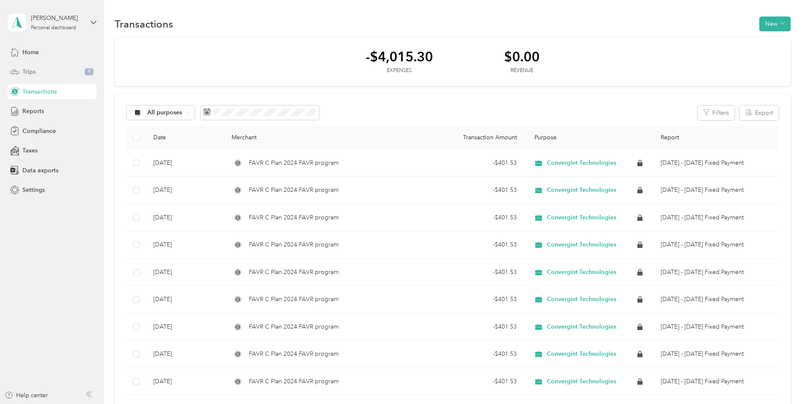
click at [36, 72] on div "Trips 9" at bounding box center [52, 71] width 89 height 15
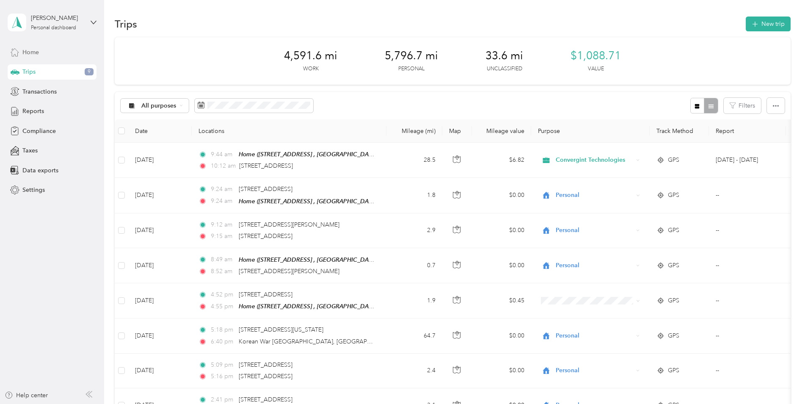
click at [39, 55] on div "Home" at bounding box center [52, 51] width 89 height 15
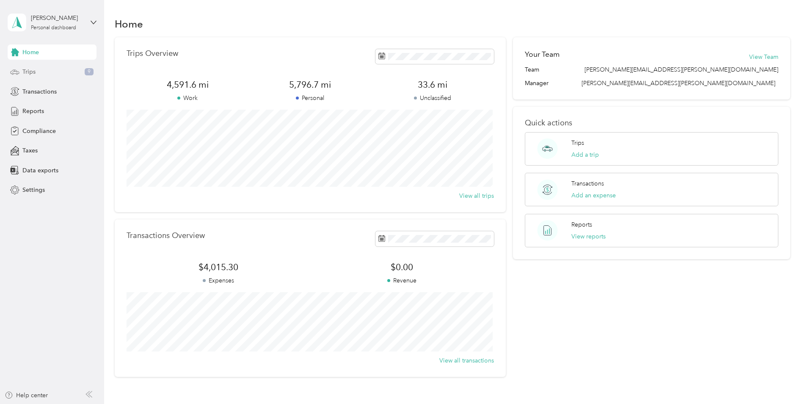
click at [43, 74] on div "Trips 9" at bounding box center [52, 71] width 89 height 15
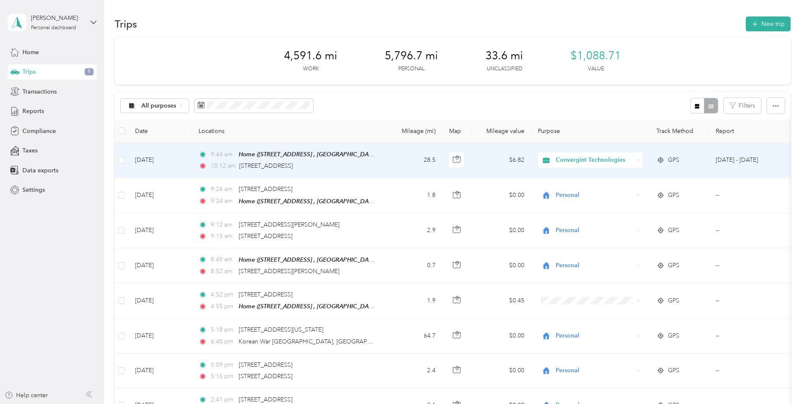
scroll to position [42, 0]
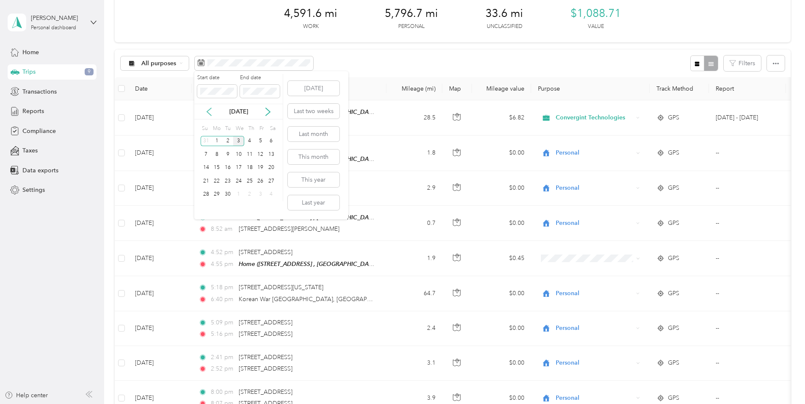
click at [208, 112] on icon at bounding box center [209, 112] width 4 height 8
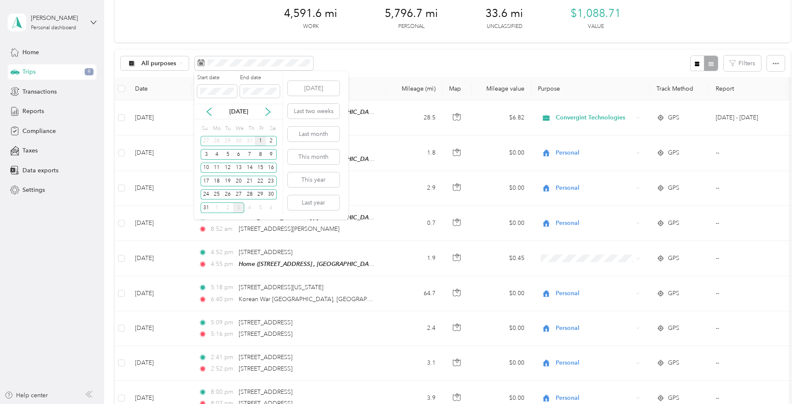
click at [261, 141] on div "1" at bounding box center [260, 141] width 11 height 11
click at [208, 208] on div "31" at bounding box center [206, 207] width 11 height 11
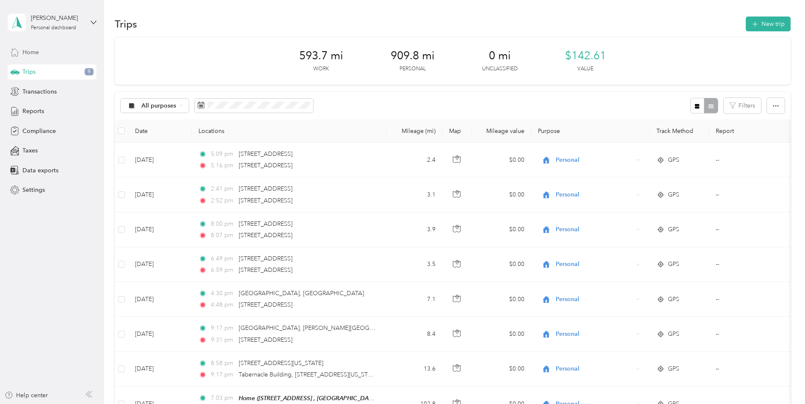
click at [32, 52] on span "Home" at bounding box center [30, 52] width 16 height 9
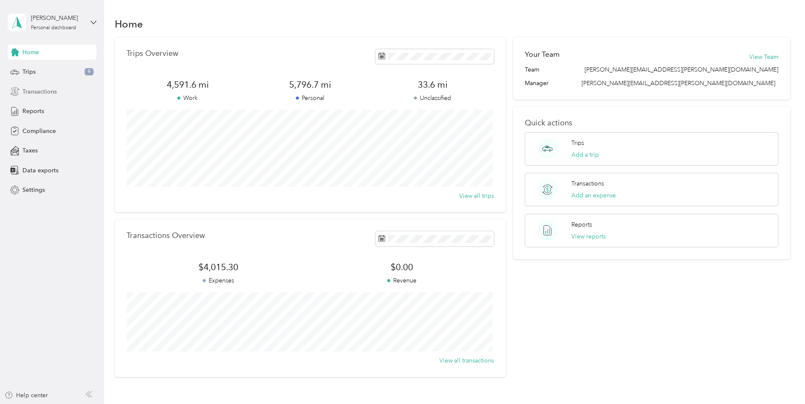
click at [37, 93] on span "Transactions" at bounding box center [39, 91] width 34 height 9
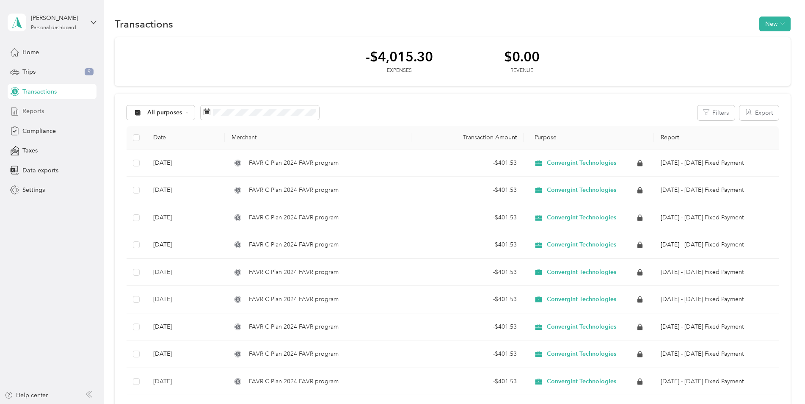
click at [38, 110] on span "Reports" at bounding box center [33, 111] width 22 height 9
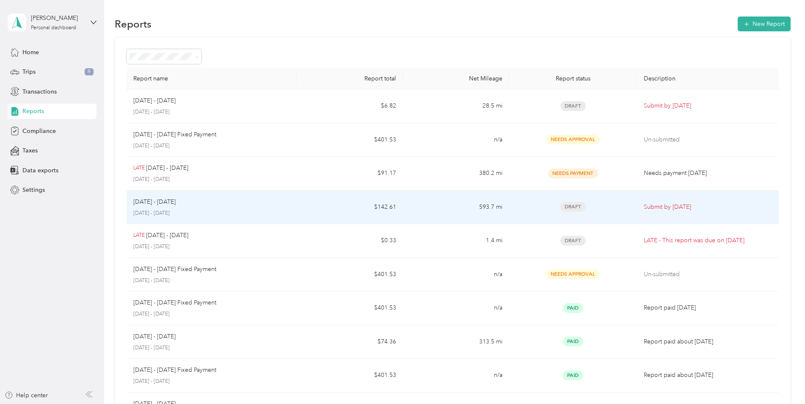
click at [572, 205] on span "Draft" at bounding box center [572, 207] width 25 height 10
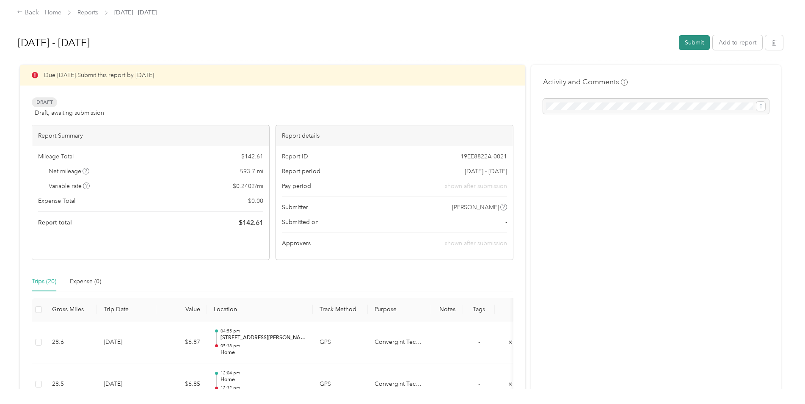
click at [696, 37] on button "Submit" at bounding box center [694, 42] width 31 height 15
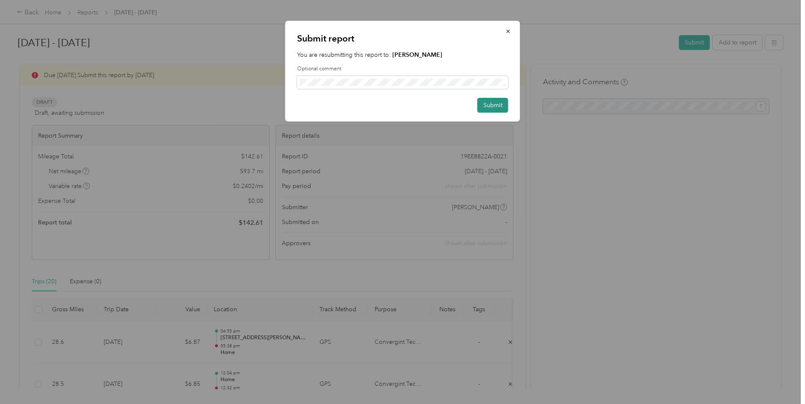
click at [487, 102] on button "Submit" at bounding box center [492, 105] width 31 height 15
